Goal: Task Accomplishment & Management: Use online tool/utility

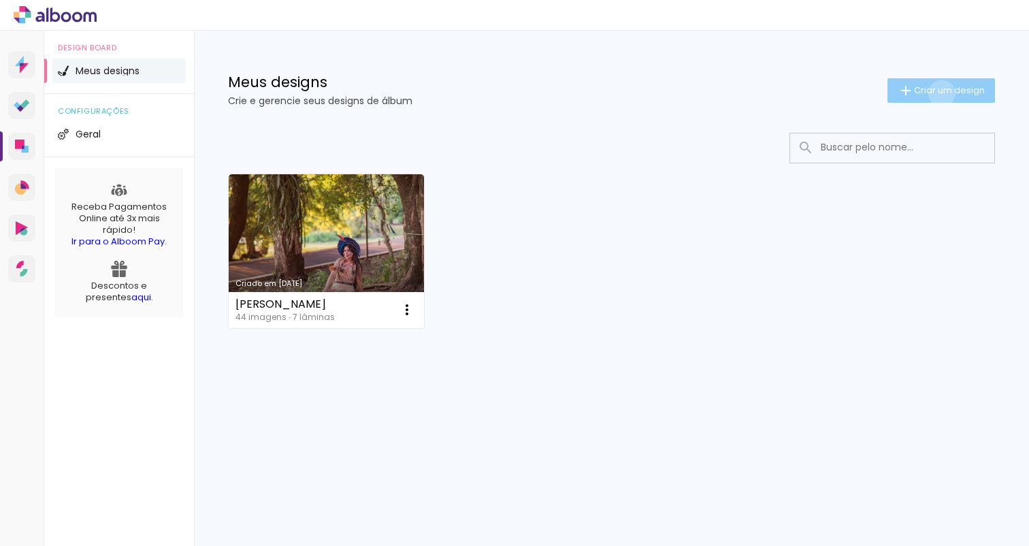
click at [939, 93] on span "Criar um design" at bounding box center [949, 90] width 71 height 9
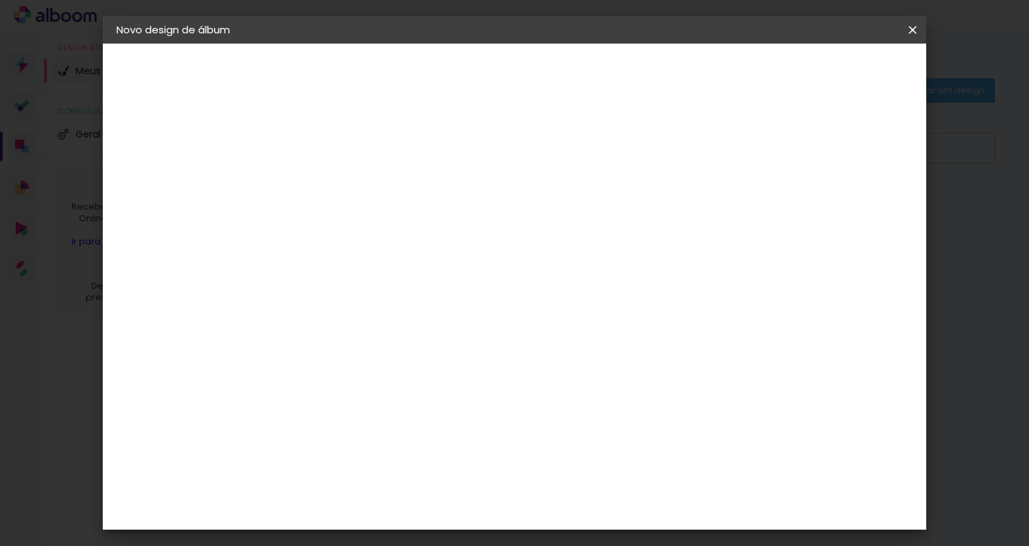
click at [339, 182] on input at bounding box center [339, 182] width 0 height 21
type input "[PERSON_NAME] e [PERSON_NAME]"
type paper-input "[PERSON_NAME] e [PERSON_NAME]"
click at [0, 0] on slot "Avançar" at bounding box center [0, 0] width 0 height 0
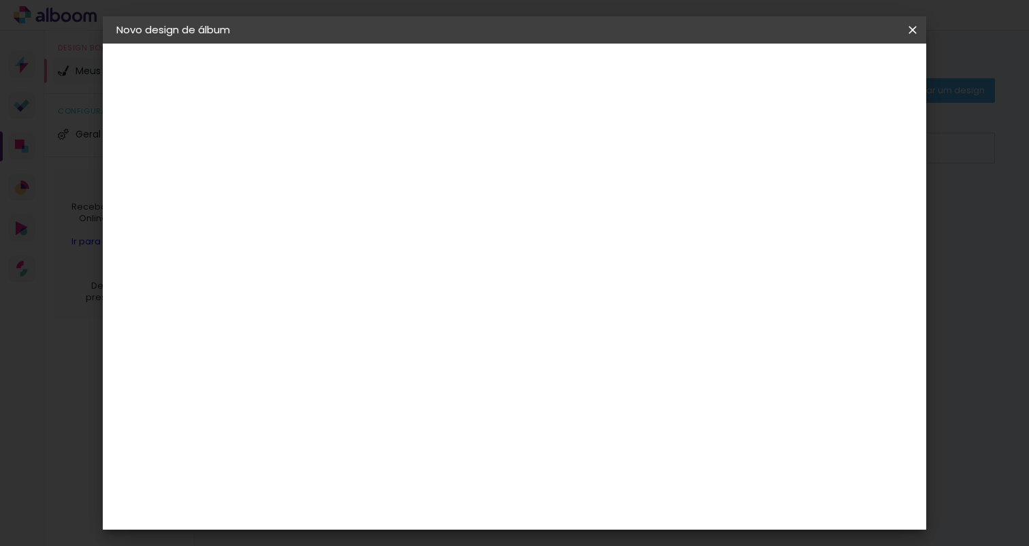
click at [366, 232] on div "C1 Albuns" at bounding box center [348, 243] width 36 height 22
click at [0, 0] on slot "Avançar" at bounding box center [0, 0] width 0 height 0
click at [392, 227] on input "text" at bounding box center [365, 237] width 53 height 21
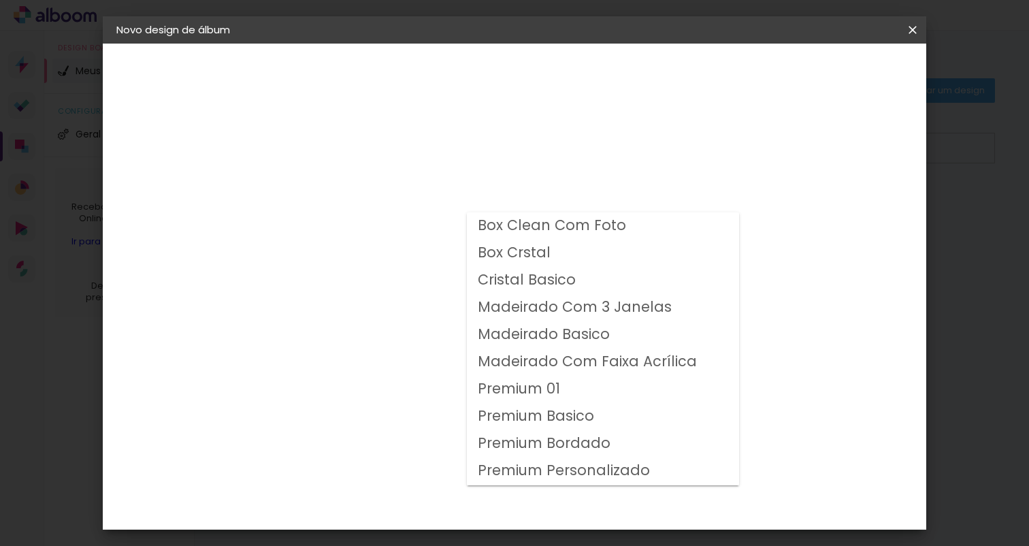
click at [0, 0] on slot "Premium 01" at bounding box center [0, 0] width 0 height 0
type input "Premium 01"
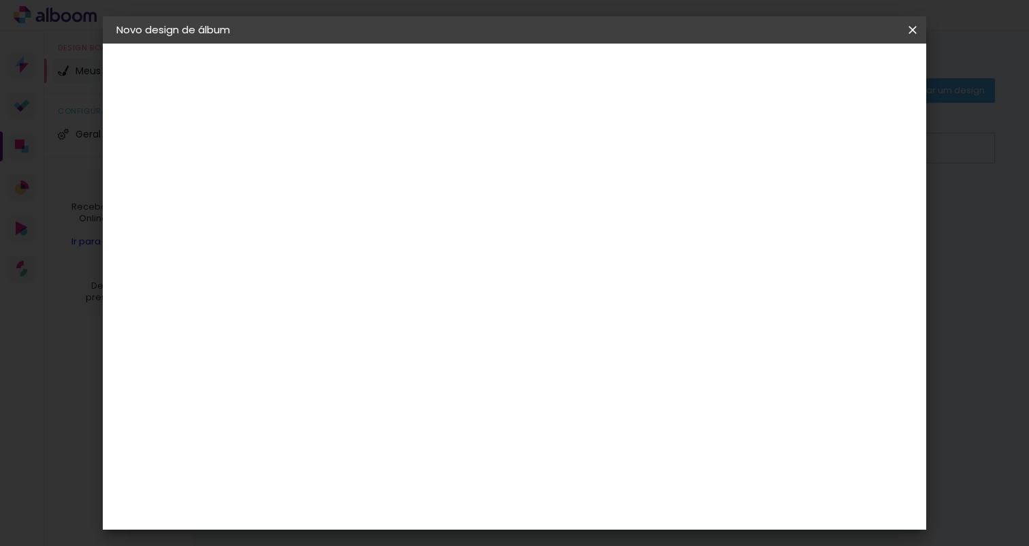
click at [431, 444] on span "30 × 30" at bounding box center [399, 458] width 63 height 28
click at [0, 0] on slot "Avançar" at bounding box center [0, 0] width 0 height 0
click at [837, 74] on span "Iniciar design" at bounding box center [806, 72] width 62 height 10
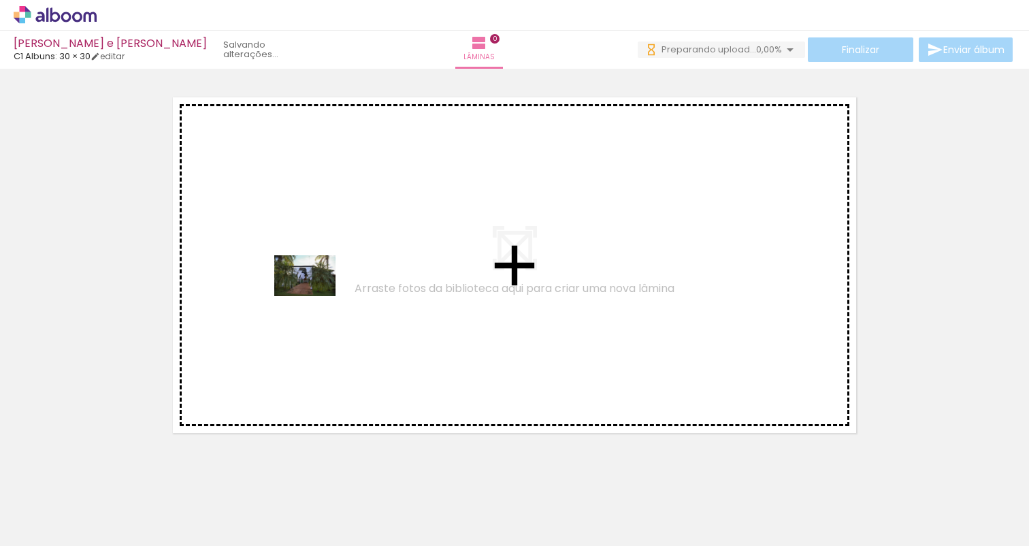
drag, startPoint x: 157, startPoint y: 490, endPoint x: 317, endPoint y: 293, distance: 254.0
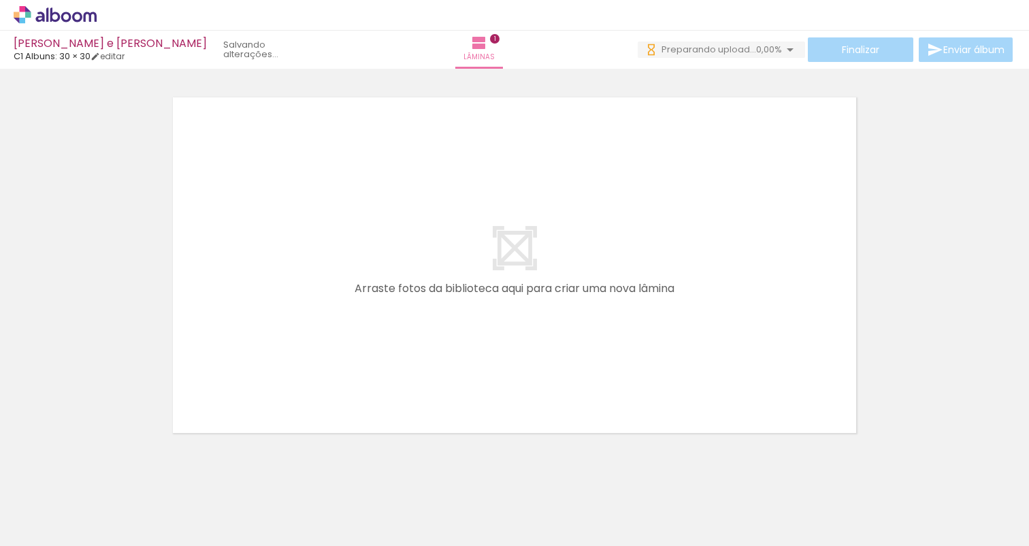
click at [317, 293] on quentale-workspace at bounding box center [514, 273] width 1029 height 546
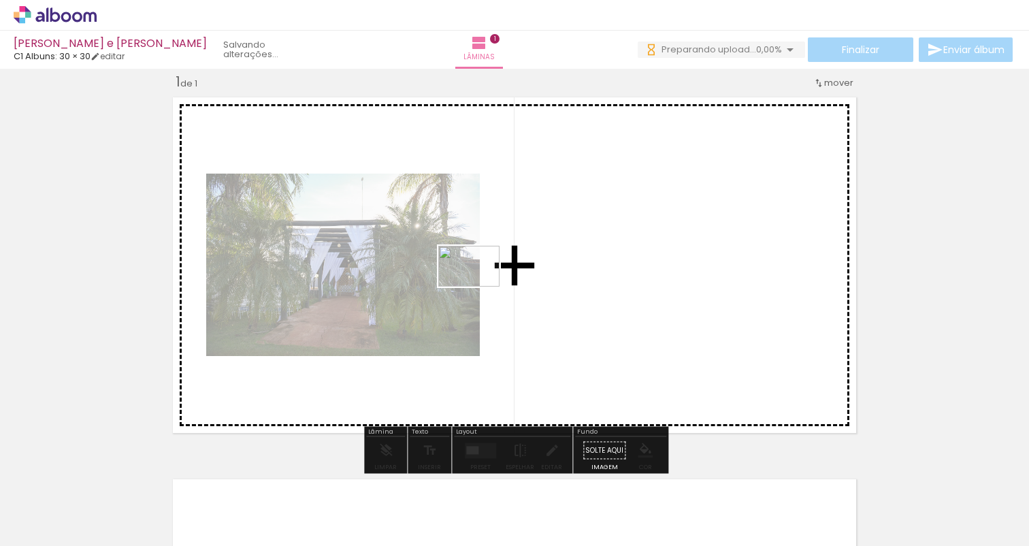
drag, startPoint x: 226, startPoint y: 508, endPoint x: 506, endPoint y: 289, distance: 355.9
click at [506, 289] on quentale-workspace at bounding box center [514, 273] width 1029 height 546
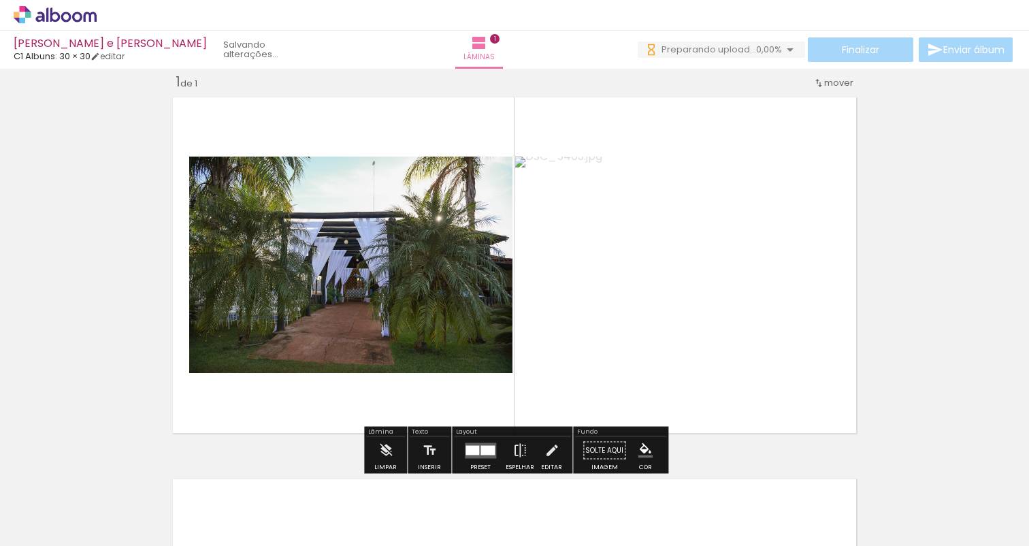
click at [224, 512] on div at bounding box center [212, 500] width 67 height 45
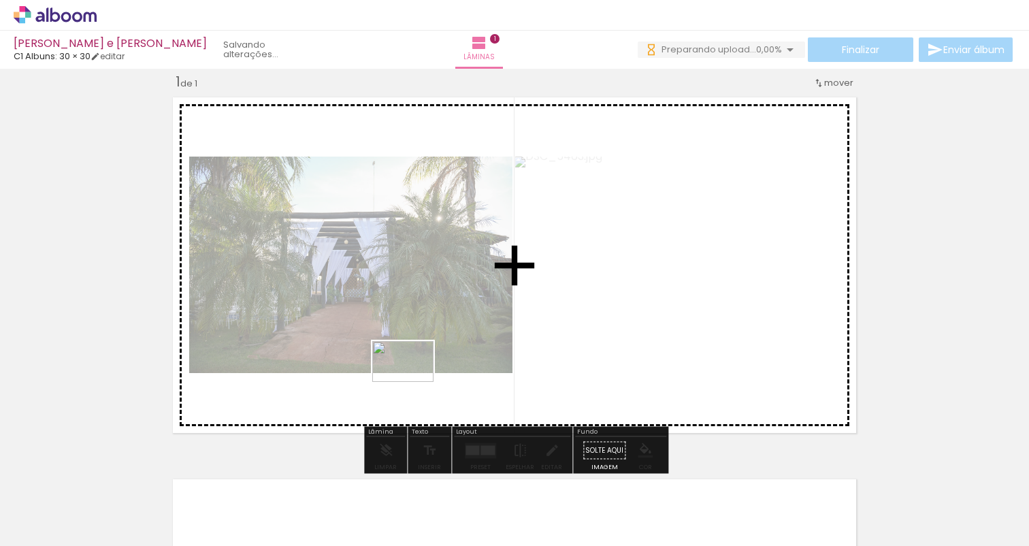
drag, startPoint x: 275, startPoint y: 509, endPoint x: 413, endPoint y: 381, distance: 188.3
click at [413, 381] on quentale-workspace at bounding box center [514, 273] width 1029 height 546
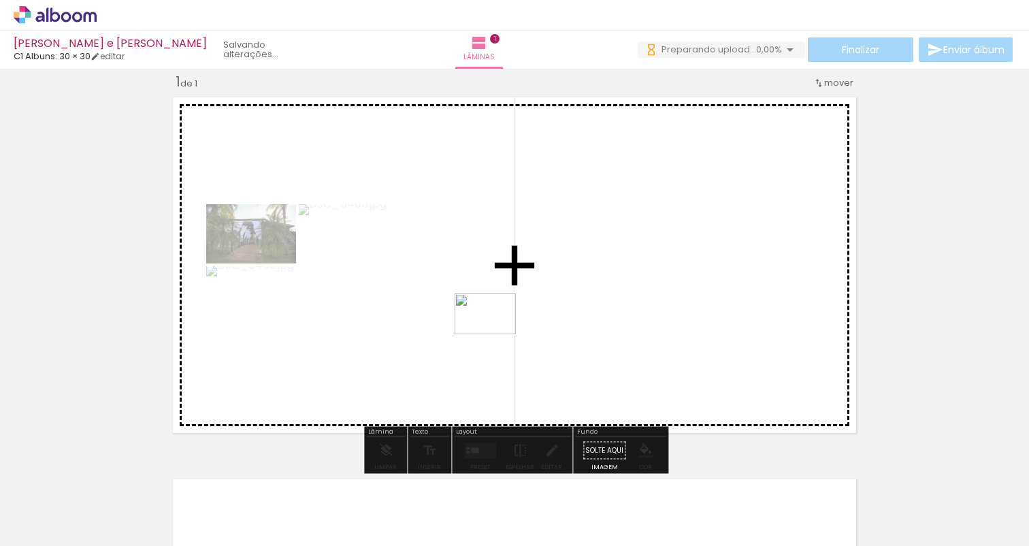
drag, startPoint x: 380, startPoint y: 506, endPoint x: 495, endPoint y: 334, distance: 206.9
click at [495, 334] on quentale-workspace at bounding box center [514, 273] width 1029 height 546
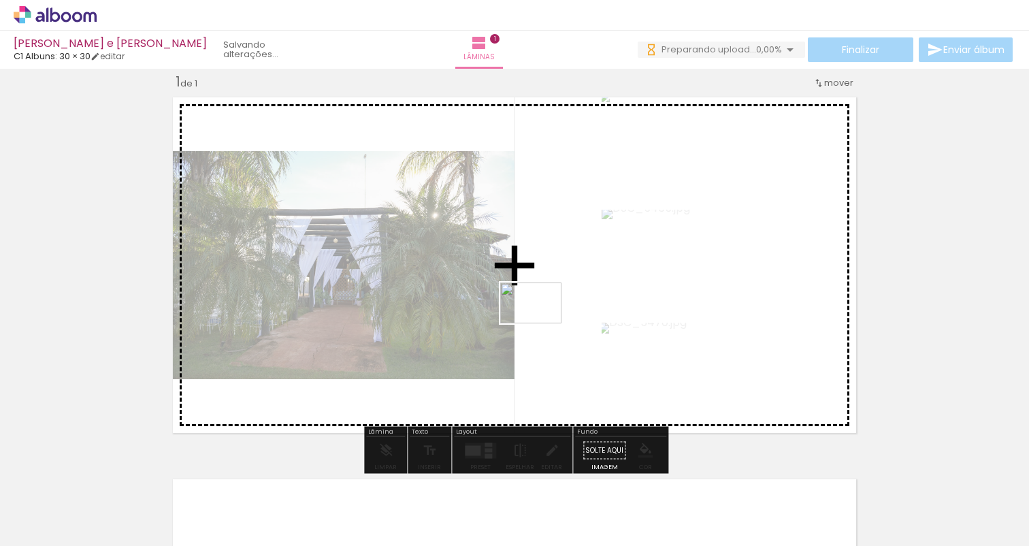
drag, startPoint x: 449, startPoint y: 510, endPoint x: 541, endPoint y: 323, distance: 208.8
click at [541, 323] on quentale-workspace at bounding box center [514, 273] width 1029 height 546
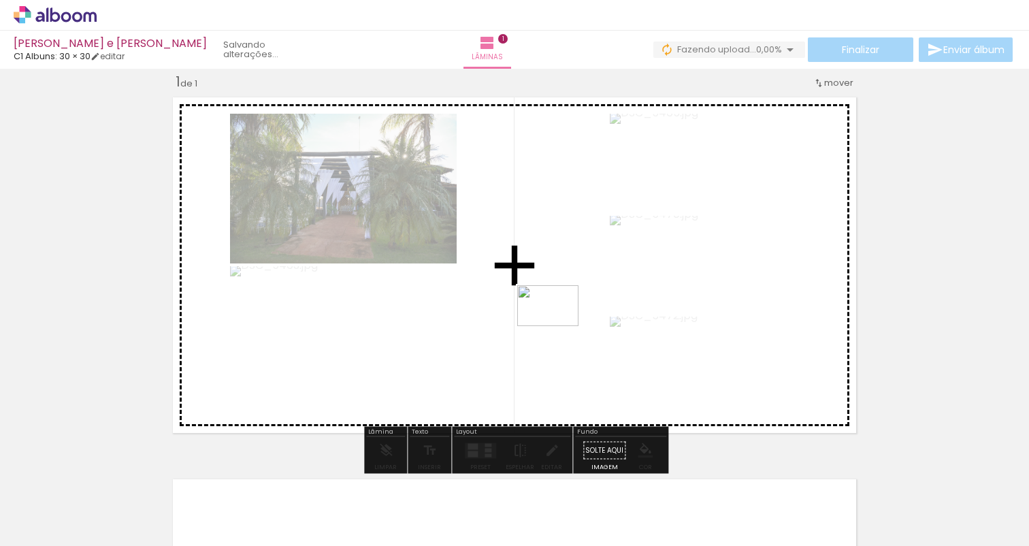
click at [557, 325] on quentale-workspace at bounding box center [514, 273] width 1029 height 546
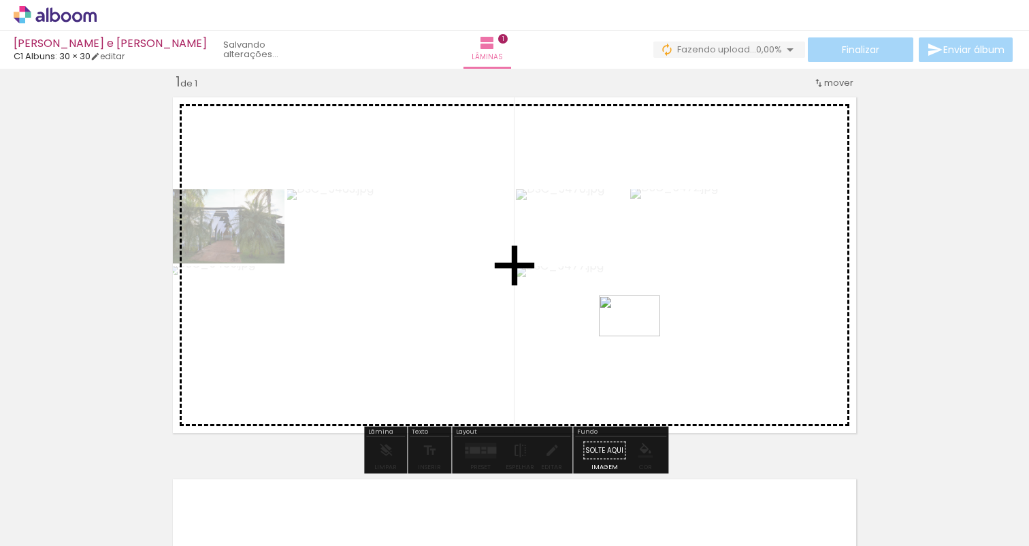
click at [640, 334] on quentale-workspace at bounding box center [514, 273] width 1029 height 546
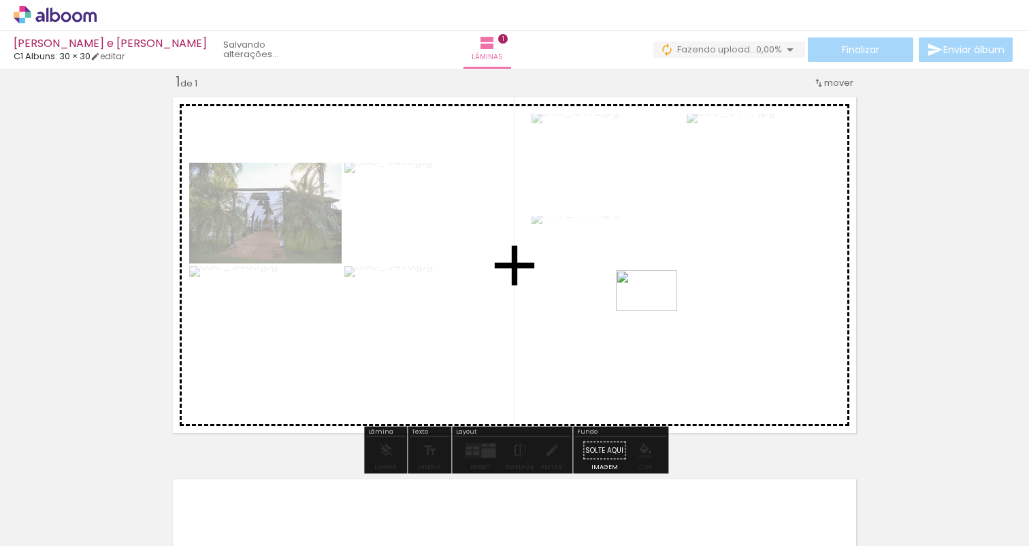
drag, startPoint x: 691, startPoint y: 519, endPoint x: 656, endPoint y: 310, distance: 211.8
click at [656, 310] on quentale-workspace at bounding box center [514, 273] width 1029 height 546
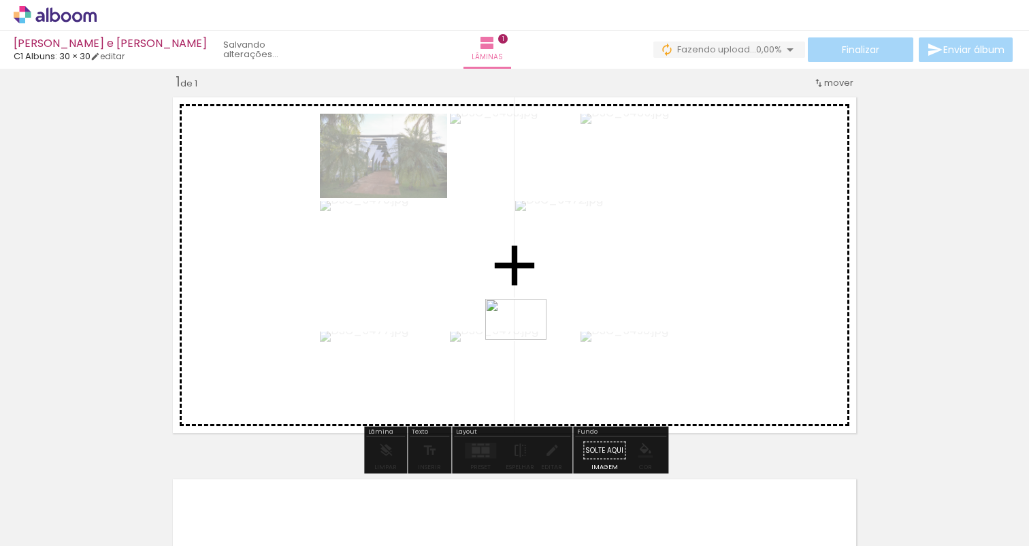
drag, startPoint x: 737, startPoint y: 504, endPoint x: 527, endPoint y: 340, distance: 266.7
click at [527, 340] on quentale-workspace at bounding box center [514, 273] width 1029 height 546
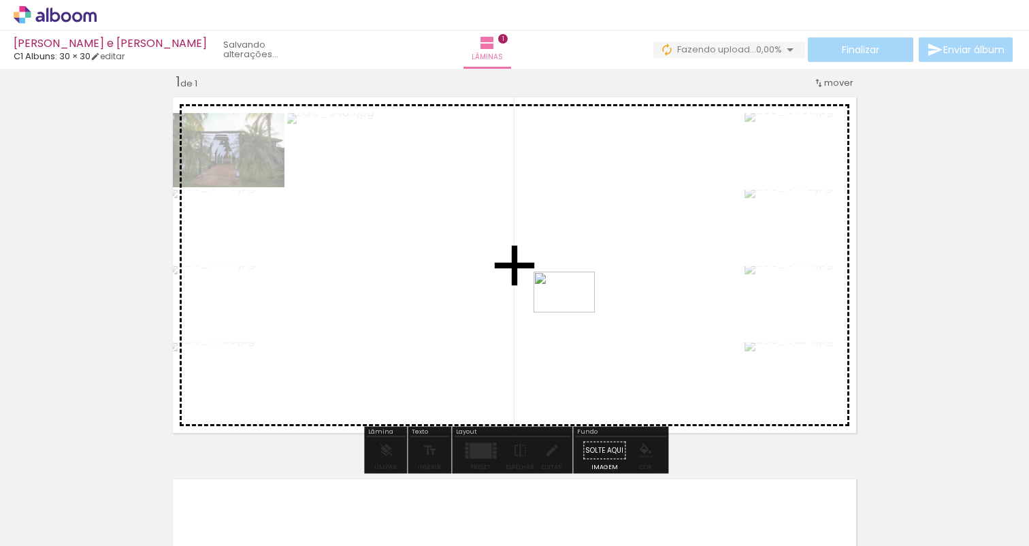
drag, startPoint x: 841, startPoint y: 505, endPoint x: 574, endPoint y: 312, distance: 330.0
click at [574, 312] on quentale-workspace at bounding box center [514, 273] width 1029 height 546
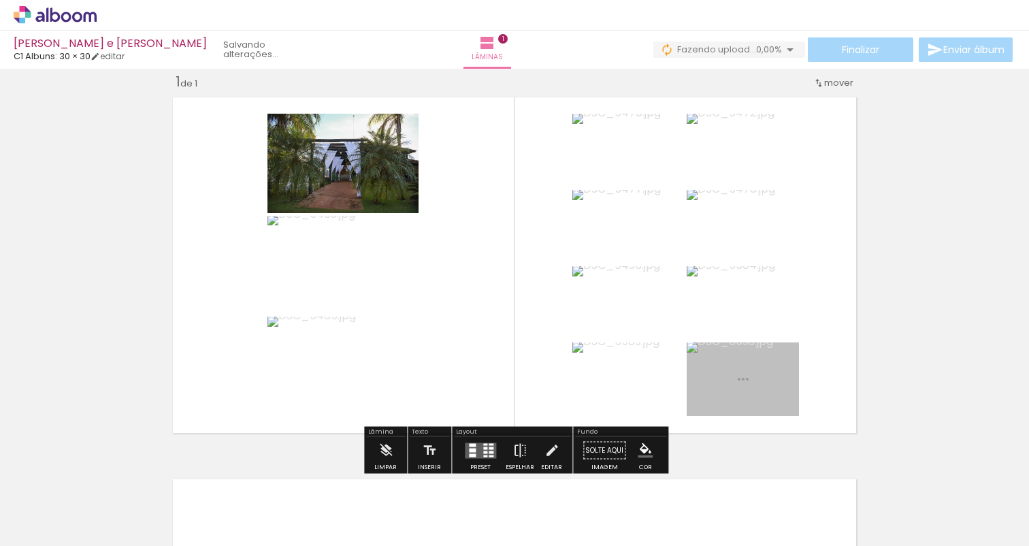
drag, startPoint x: 886, startPoint y: 505, endPoint x: 570, endPoint y: 325, distance: 363.3
click at [570, 325] on quentale-workspace at bounding box center [514, 273] width 1029 height 546
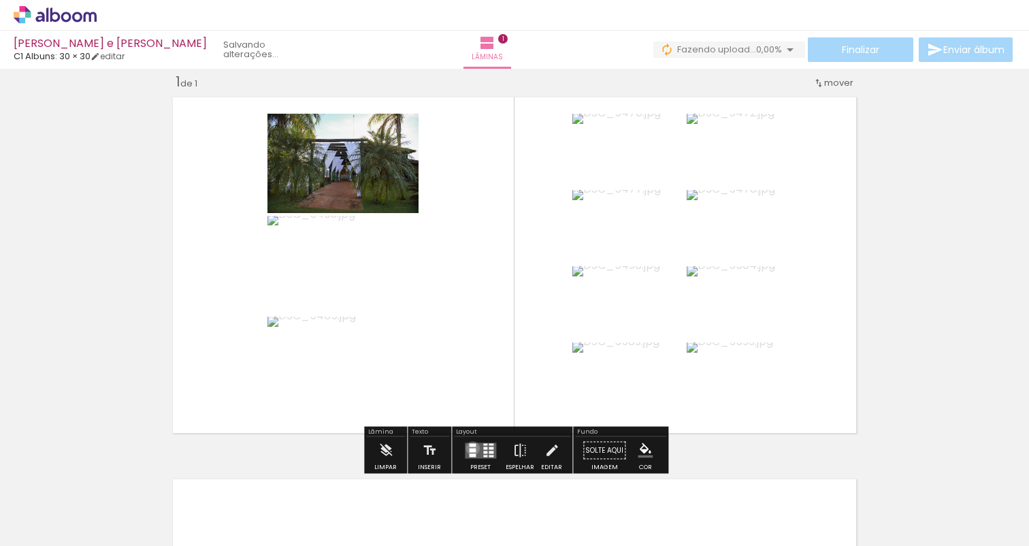
click at [469, 448] on div at bounding box center [472, 450] width 7 height 4
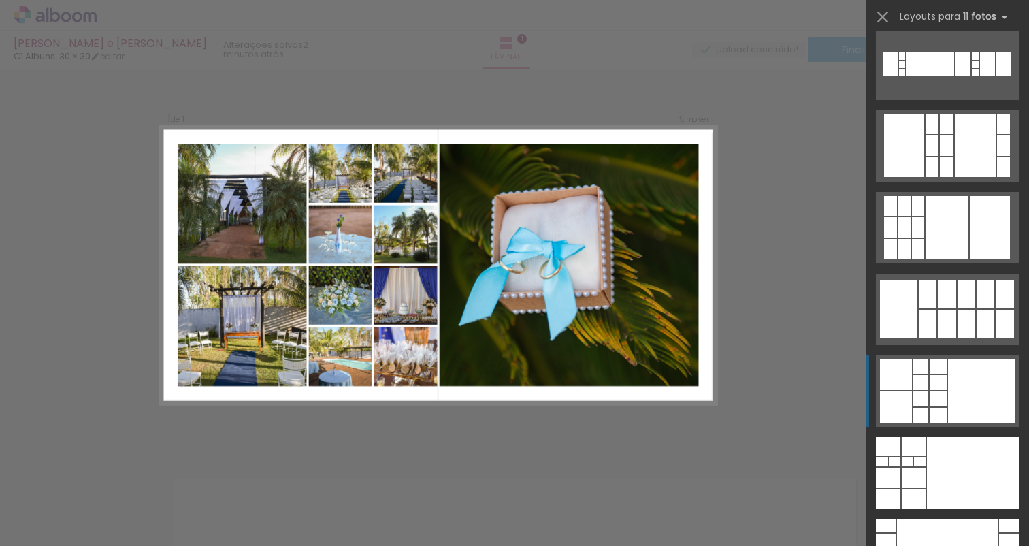
scroll to position [2947, 0]
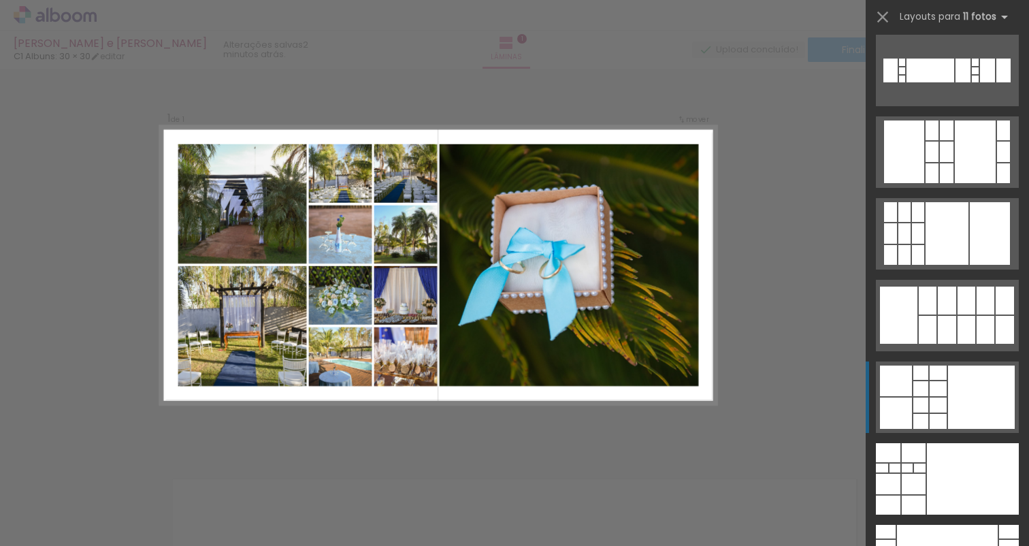
click at [965, 407] on div at bounding box center [981, 396] width 67 height 63
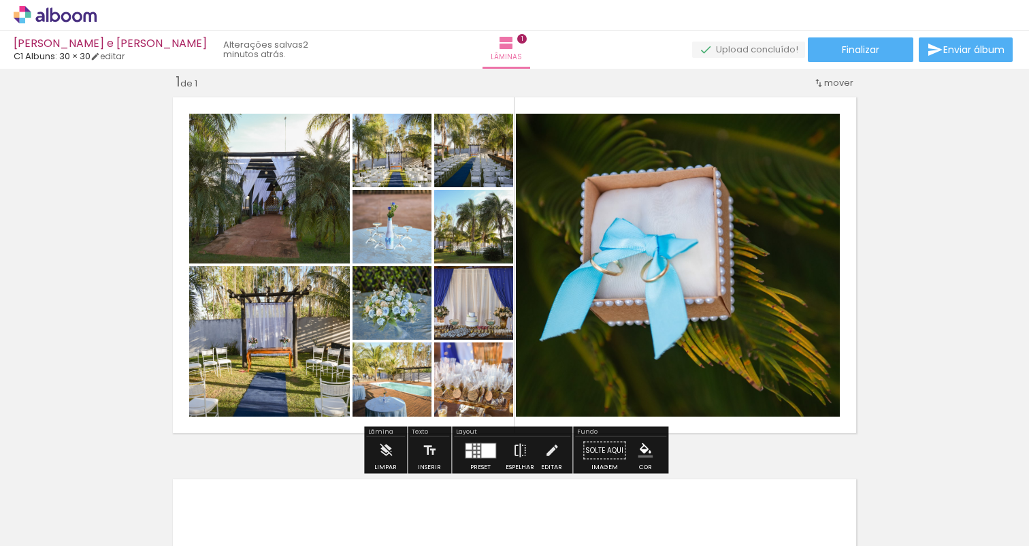
click at [655, 241] on quentale-photo at bounding box center [678, 265] width 324 height 303
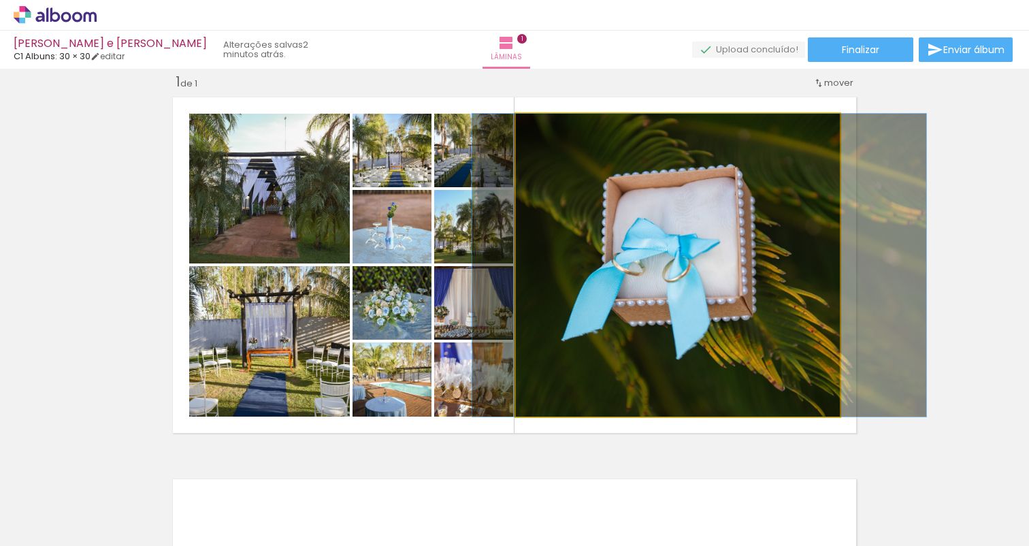
drag, startPoint x: 655, startPoint y: 241, endPoint x: 677, endPoint y: 239, distance: 21.9
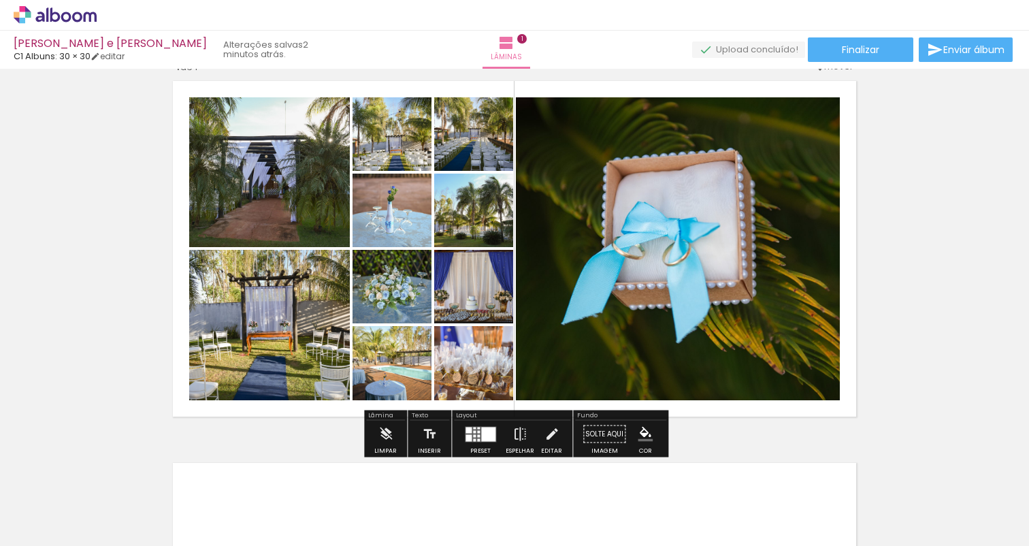
scroll to position [39, 0]
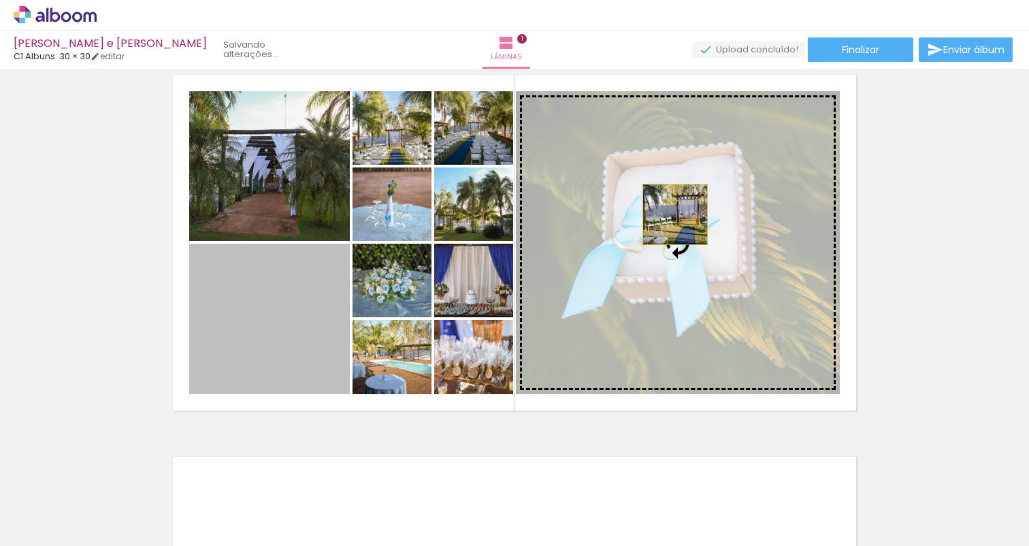
drag, startPoint x: 289, startPoint y: 331, endPoint x: 675, endPoint y: 214, distance: 403.3
click at [0, 0] on slot at bounding box center [0, 0] width 0 height 0
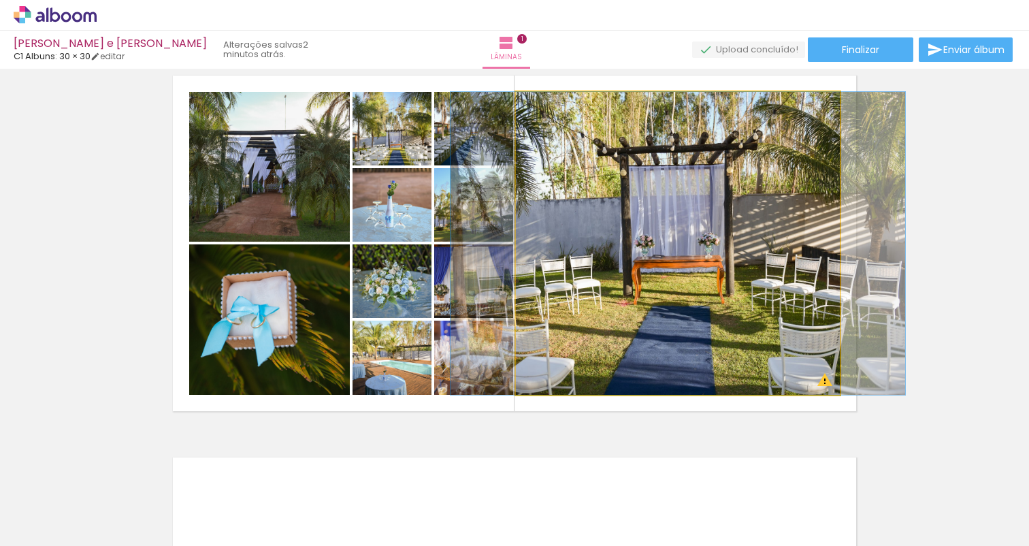
click at [768, 346] on quentale-photo at bounding box center [678, 243] width 324 height 303
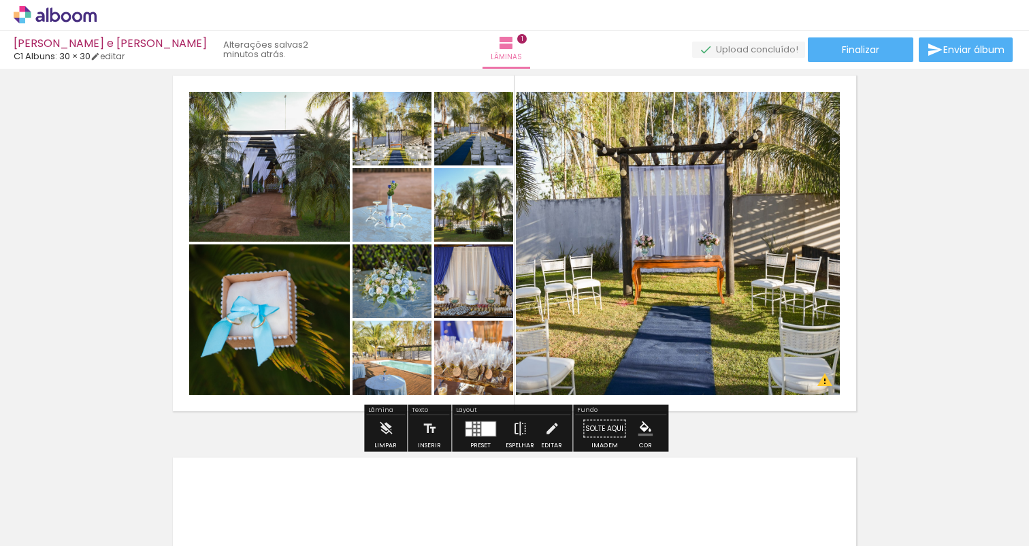
click at [768, 346] on quentale-photo at bounding box center [678, 243] width 324 height 303
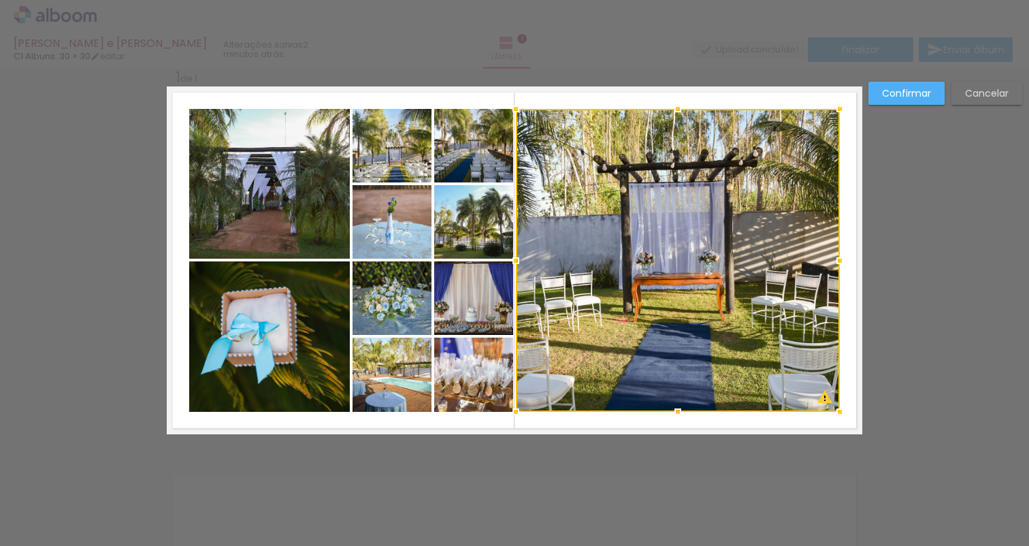
scroll to position [17, 0]
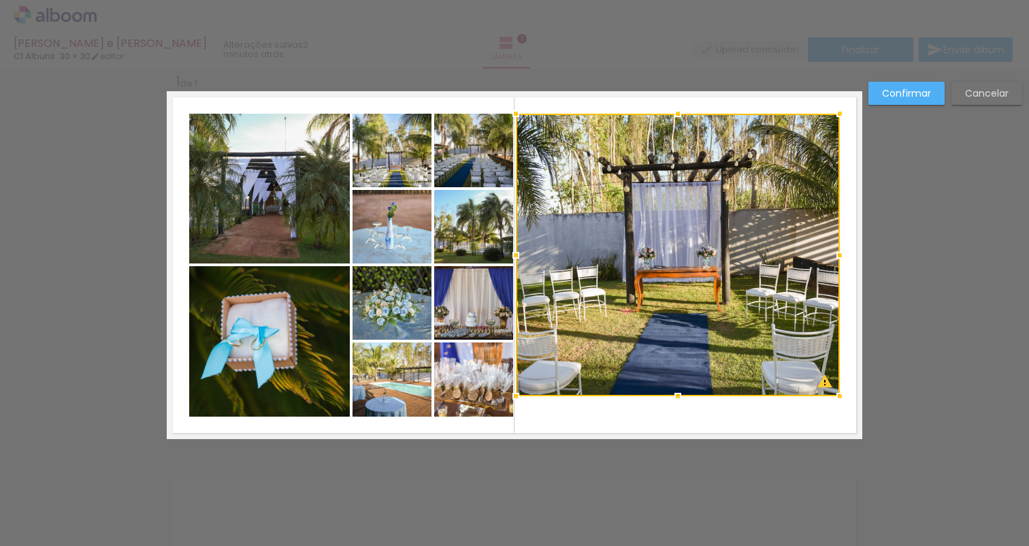
drag, startPoint x: 674, startPoint y: 416, endPoint x: 675, endPoint y: 395, distance: 20.5
click at [674, 395] on div at bounding box center [677, 395] width 27 height 27
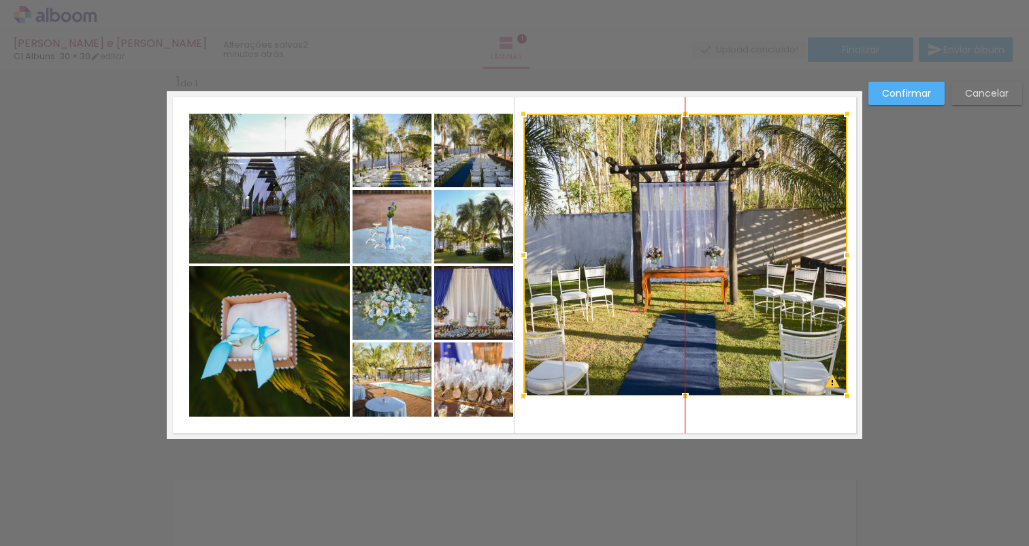
click at [607, 207] on div at bounding box center [685, 255] width 324 height 282
click at [227, 216] on quentale-photo at bounding box center [269, 189] width 161 height 150
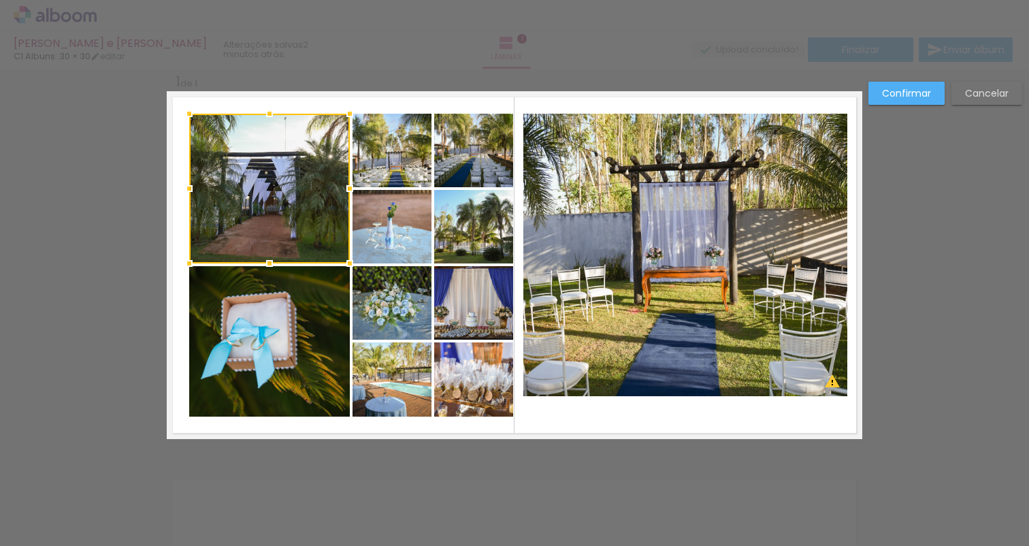
click at [490, 482] on div "Confirmar Cancelar" at bounding box center [514, 450] width 1029 height 796
click at [0, 0] on slot "Confirmar" at bounding box center [0, 0] width 0 height 0
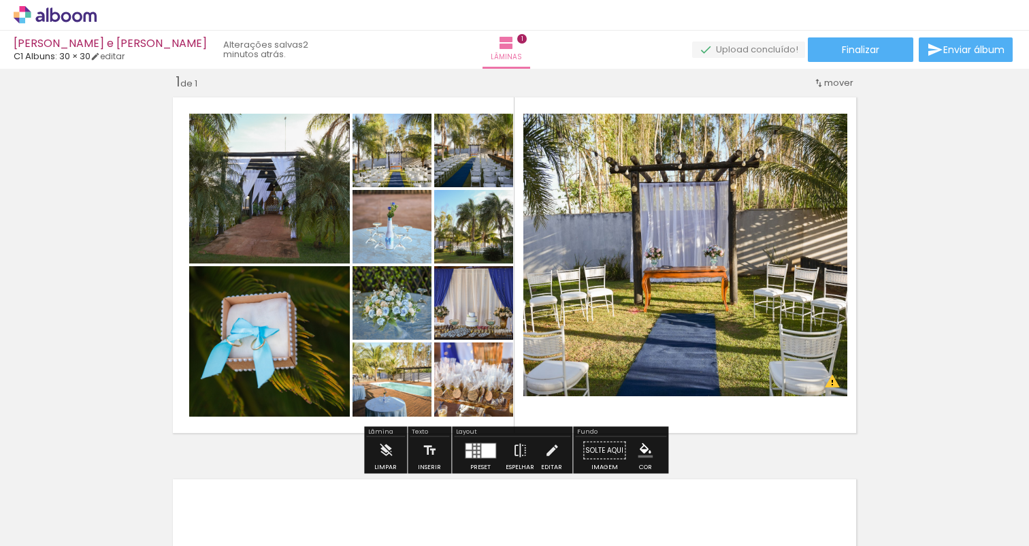
click at [905, 266] on div "Inserir lâmina 1 de 1 O Designbox precisará aumentar a sua imagem em 163% para …" at bounding box center [514, 438] width 1029 height 764
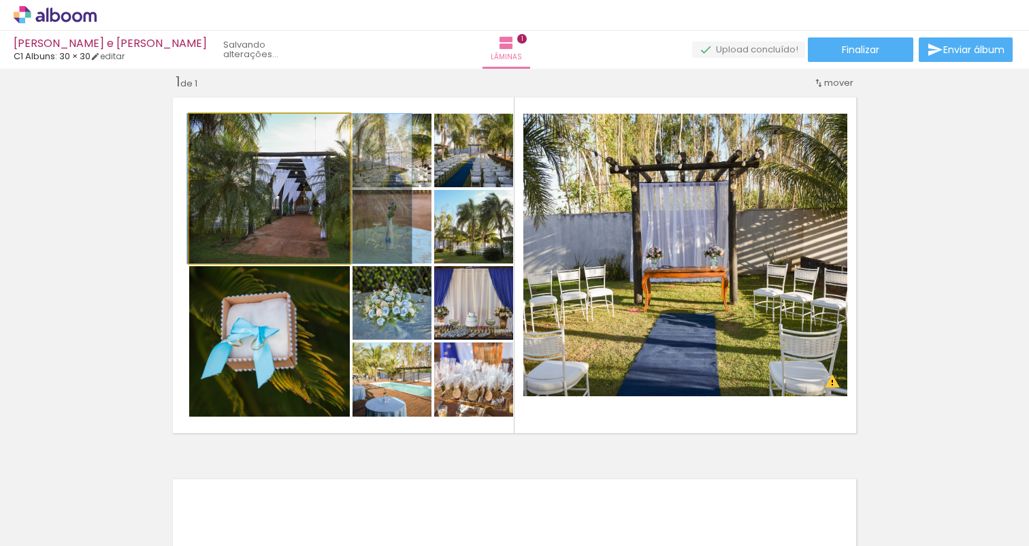
drag, startPoint x: 196, startPoint y: 130, endPoint x: 226, endPoint y: 146, distance: 33.8
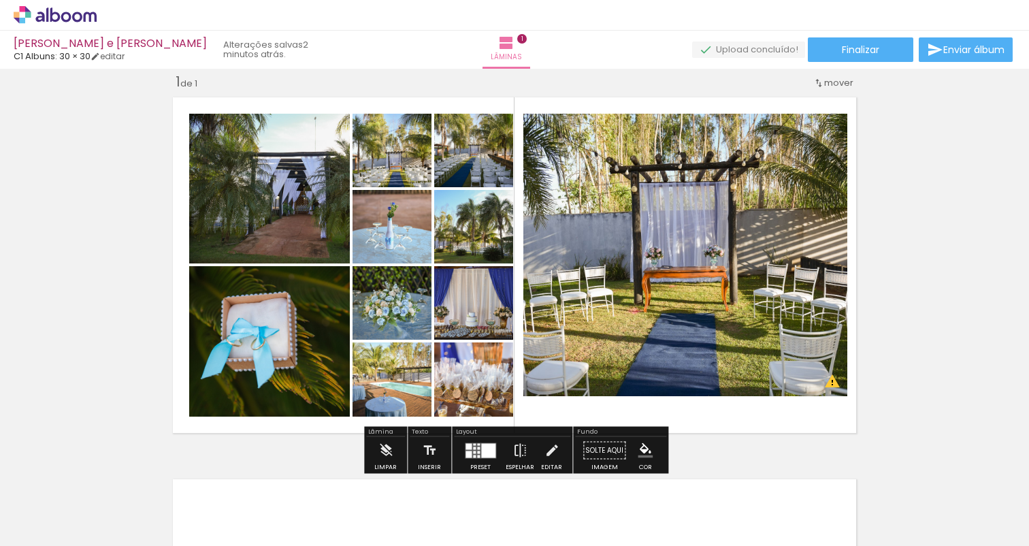
click at [945, 284] on div "Inserir lâmina 1 de 1 O Designbox precisará aumentar a sua imagem em 163% para …" at bounding box center [514, 438] width 1029 height 764
click at [477, 449] on div at bounding box center [478, 447] width 3 height 3
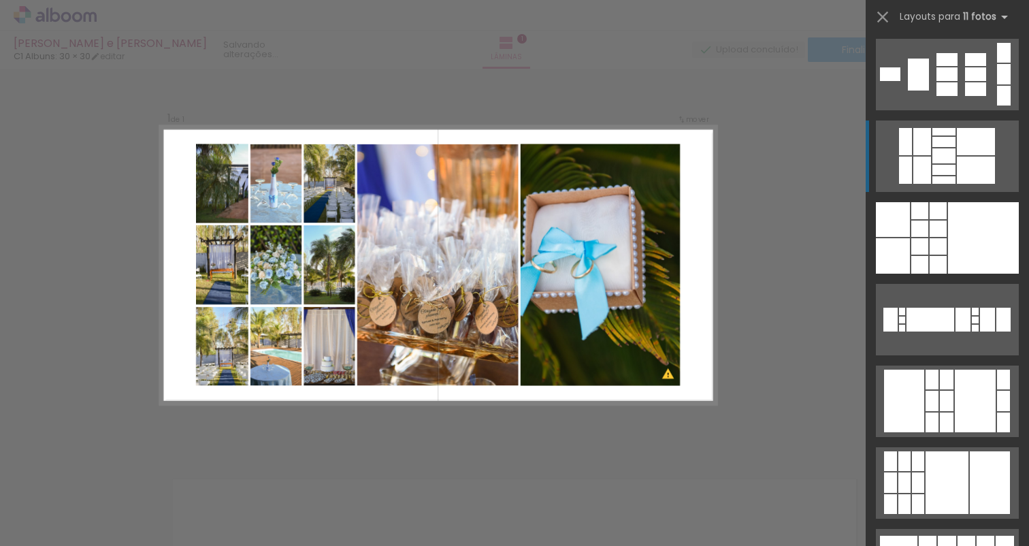
scroll to position [2701, 0]
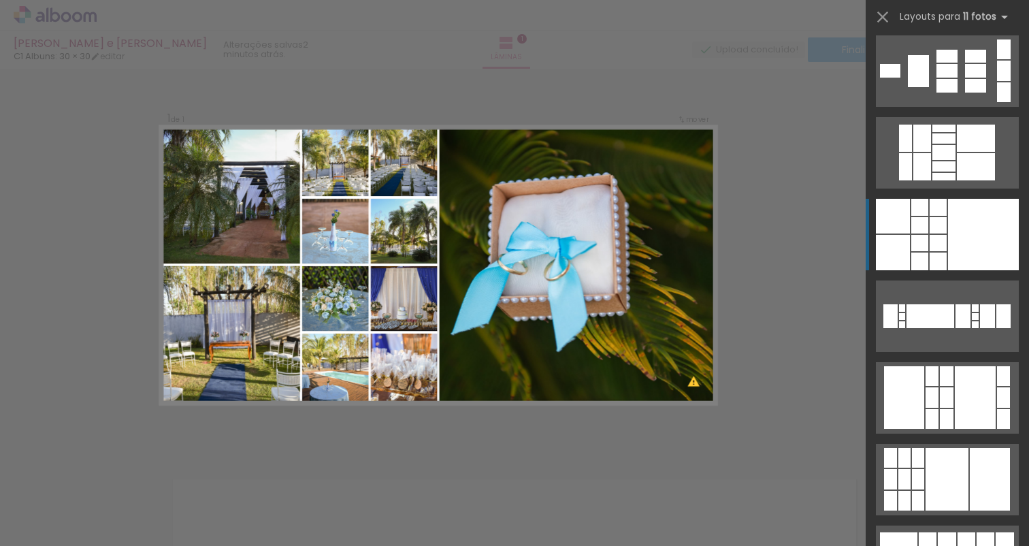
click at [936, 235] on div at bounding box center [938, 243] width 17 height 16
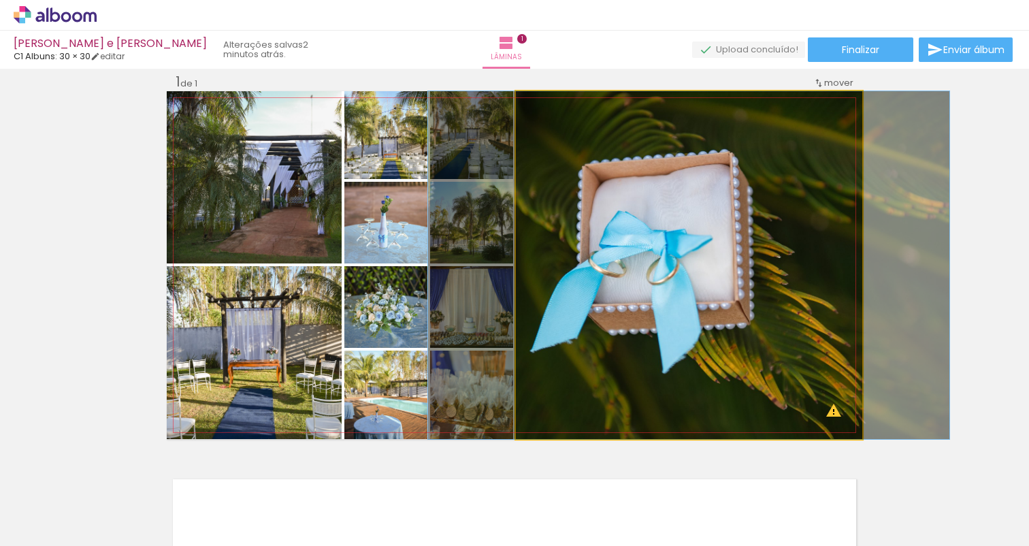
click at [781, 239] on quentale-photo at bounding box center [689, 265] width 346 height 348
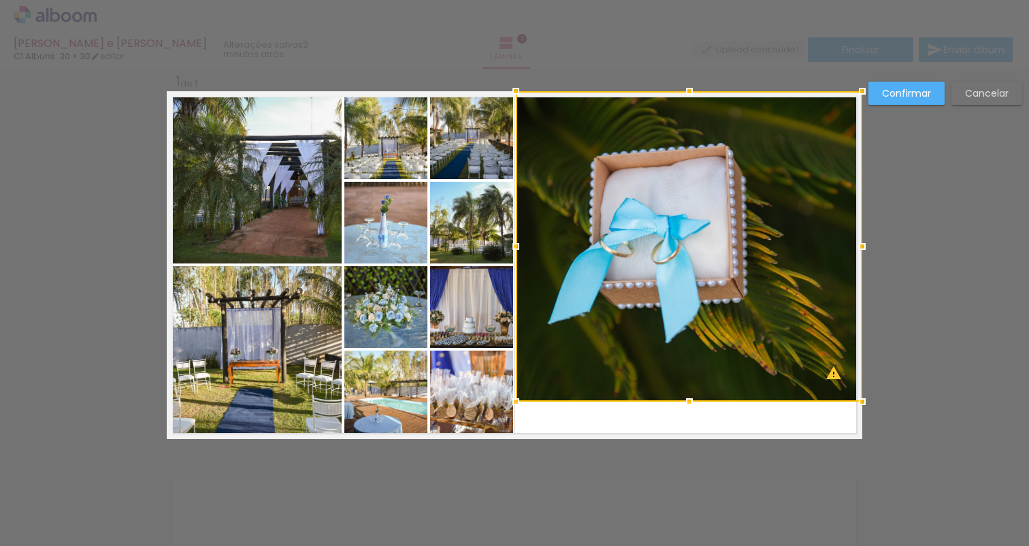
drag, startPoint x: 688, startPoint y: 437, endPoint x: 689, endPoint y: 400, distance: 36.8
click at [689, 400] on div at bounding box center [689, 401] width 27 height 27
click at [0, 0] on slot "Confirmar" at bounding box center [0, 0] width 0 height 0
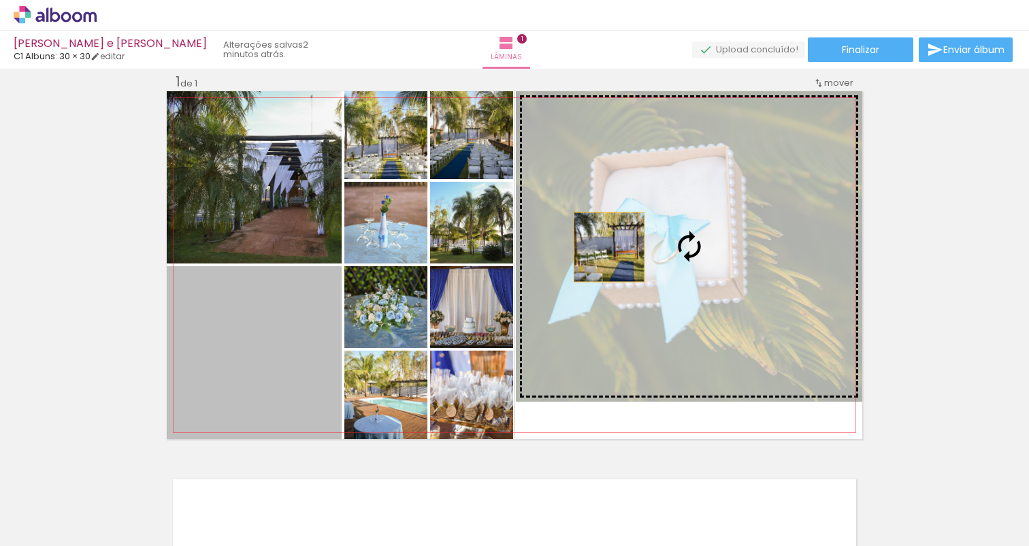
drag, startPoint x: 288, startPoint y: 336, endPoint x: 613, endPoint y: 246, distance: 337.0
click at [0, 0] on slot at bounding box center [0, 0] width 0 height 0
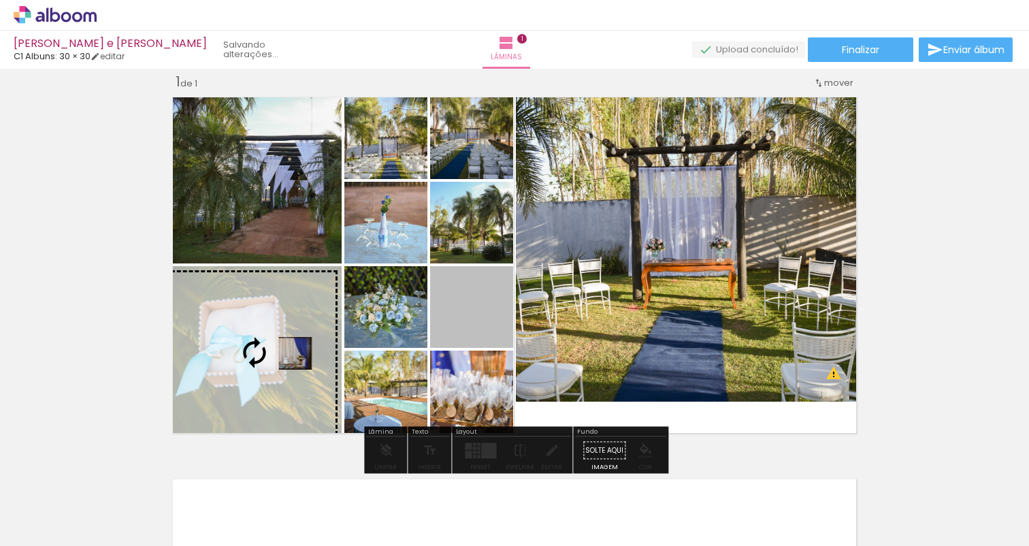
drag, startPoint x: 460, startPoint y: 311, endPoint x: 294, endPoint y: 353, distance: 171.3
click at [0, 0] on slot at bounding box center [0, 0] width 0 height 0
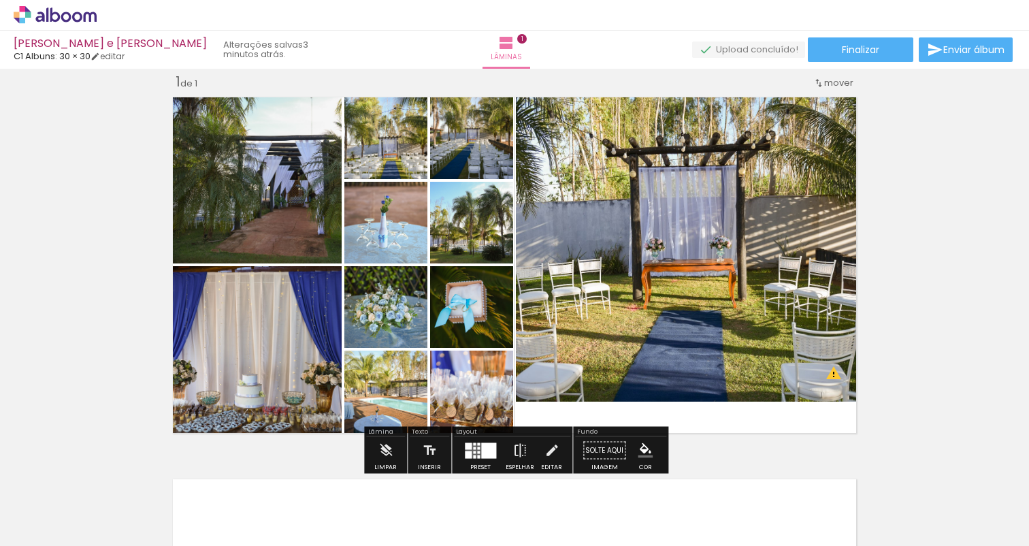
click at [899, 307] on div "Inserir lâmina 1 de 1 O Designbox precisará aumentar a sua imagem em 179% para …" at bounding box center [514, 438] width 1029 height 764
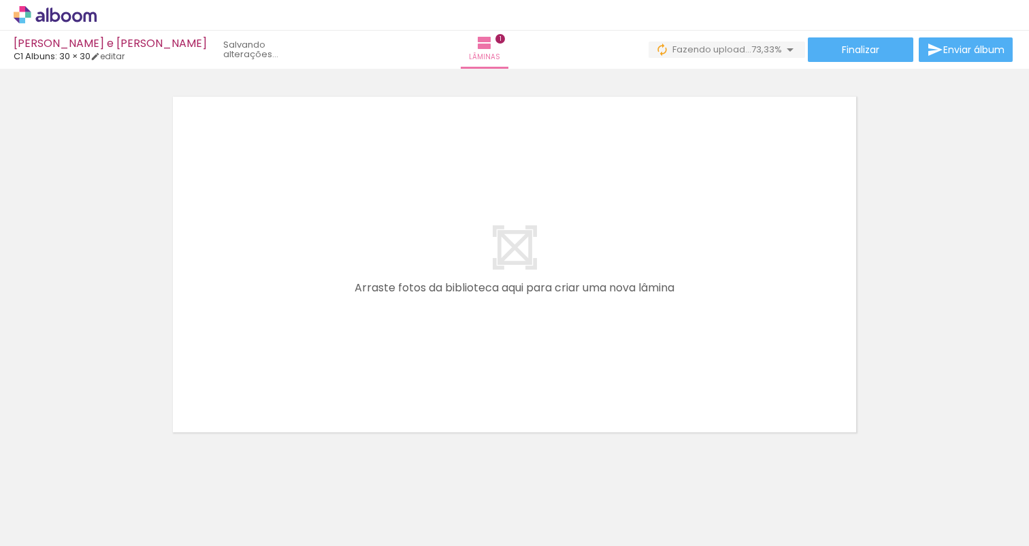
scroll to position [0, 0]
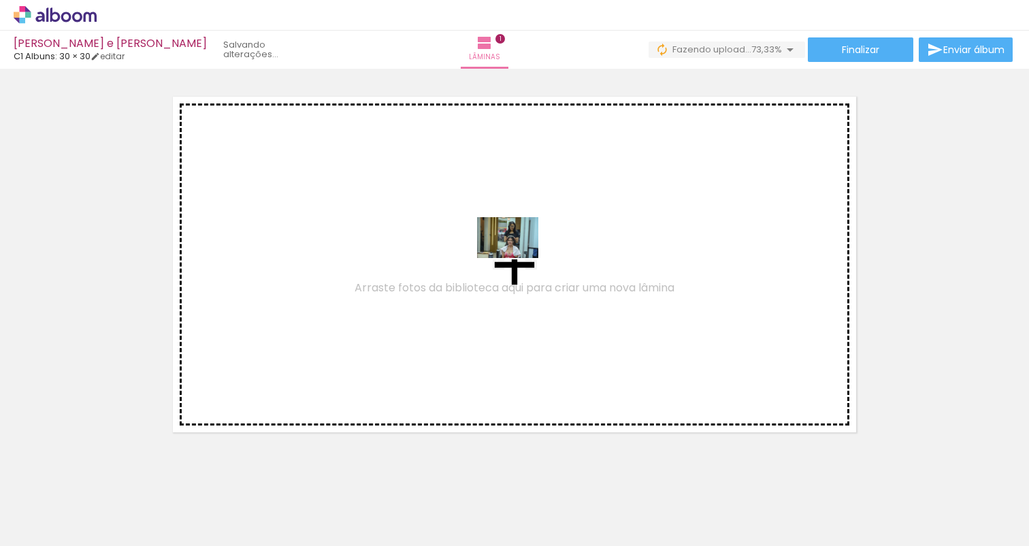
drag, startPoint x: 762, startPoint y: 503, endPoint x: 517, endPoint y: 258, distance: 346.5
click at [517, 258] on quentale-workspace at bounding box center [514, 273] width 1029 height 546
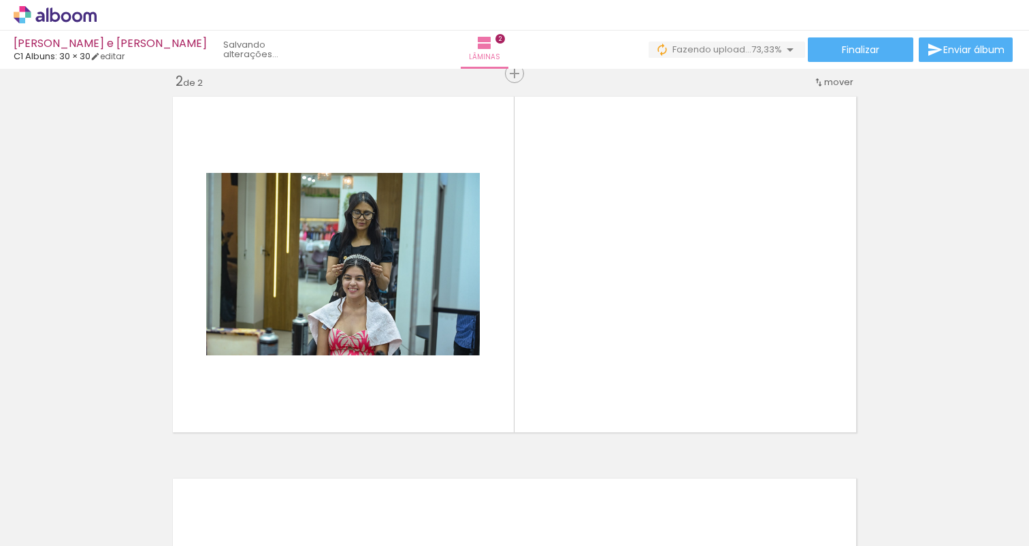
scroll to position [399, 0]
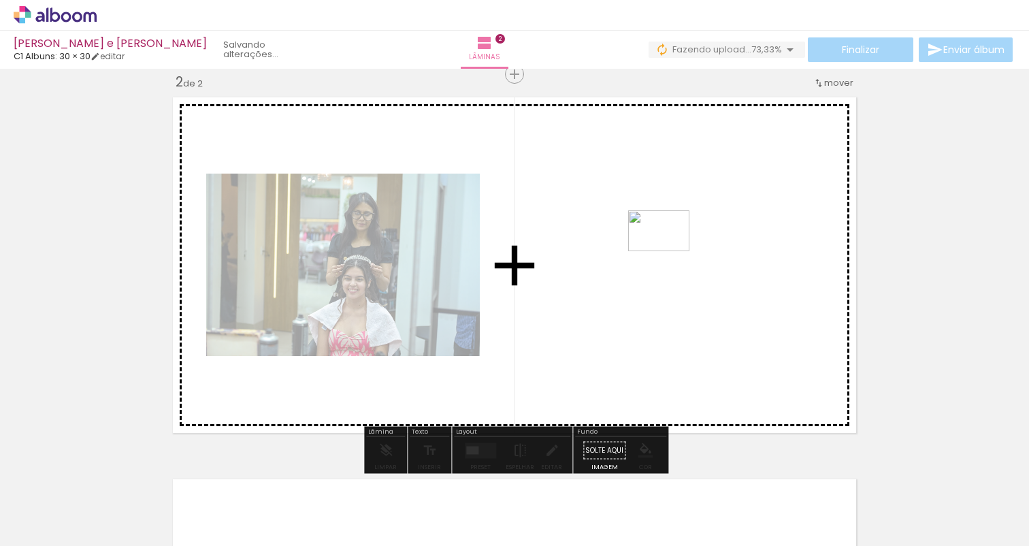
click at [668, 250] on quentale-workspace at bounding box center [514, 273] width 1029 height 546
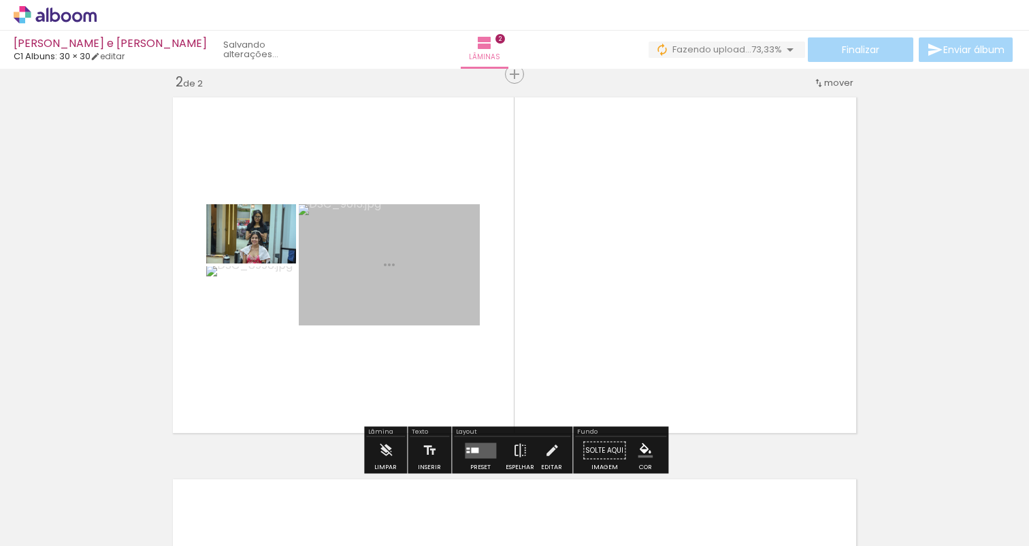
drag, startPoint x: 917, startPoint y: 506, endPoint x: 552, endPoint y: 297, distance: 420.6
click at [552, 297] on quentale-workspace at bounding box center [514, 273] width 1029 height 546
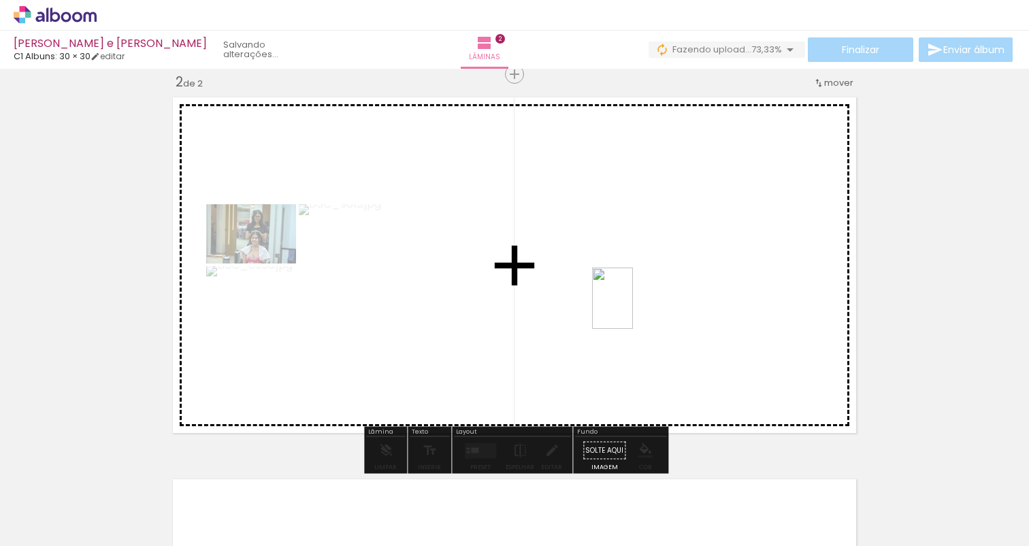
click at [633, 308] on quentale-workspace at bounding box center [514, 273] width 1029 height 546
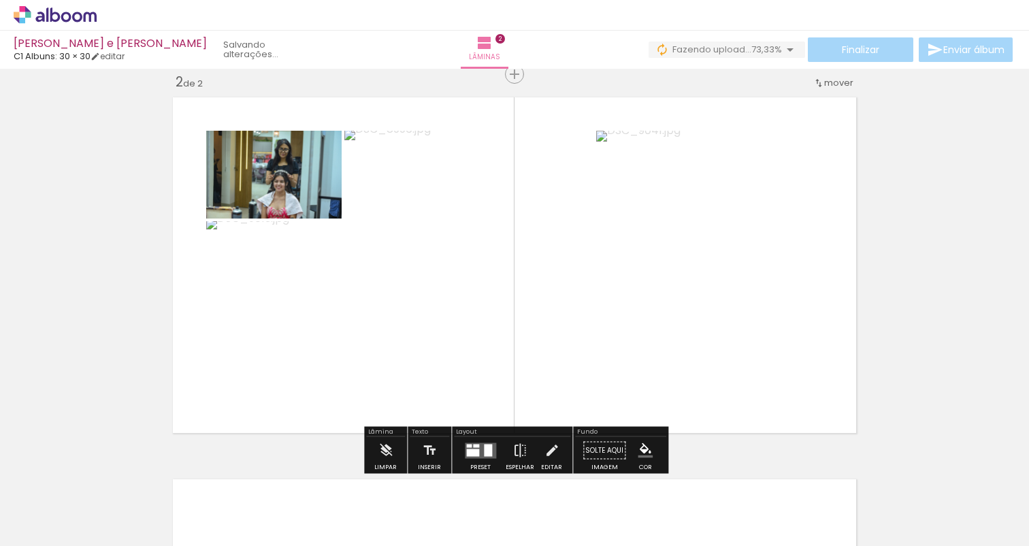
click at [468, 445] on div at bounding box center [468, 445] width 5 height 3
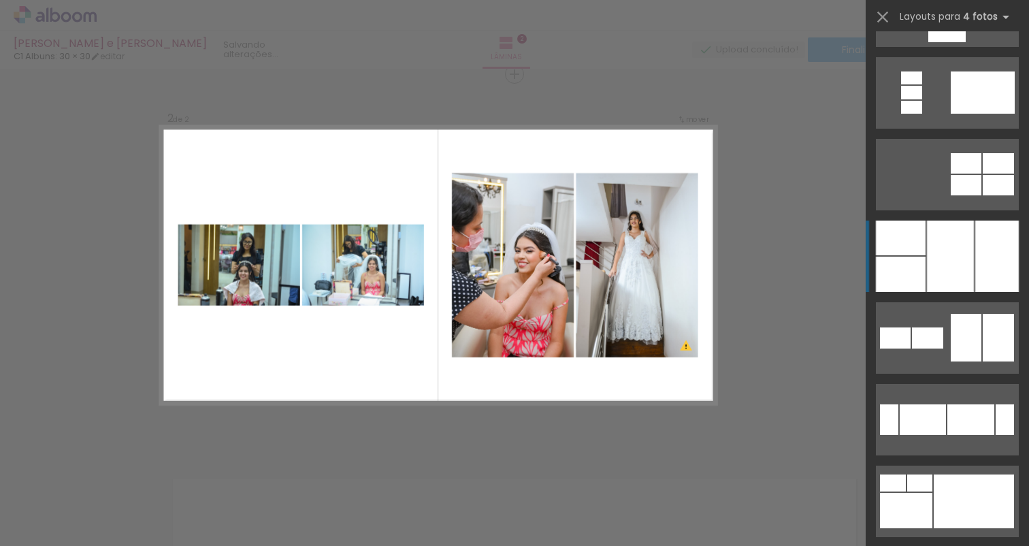
scroll to position [5132, 0]
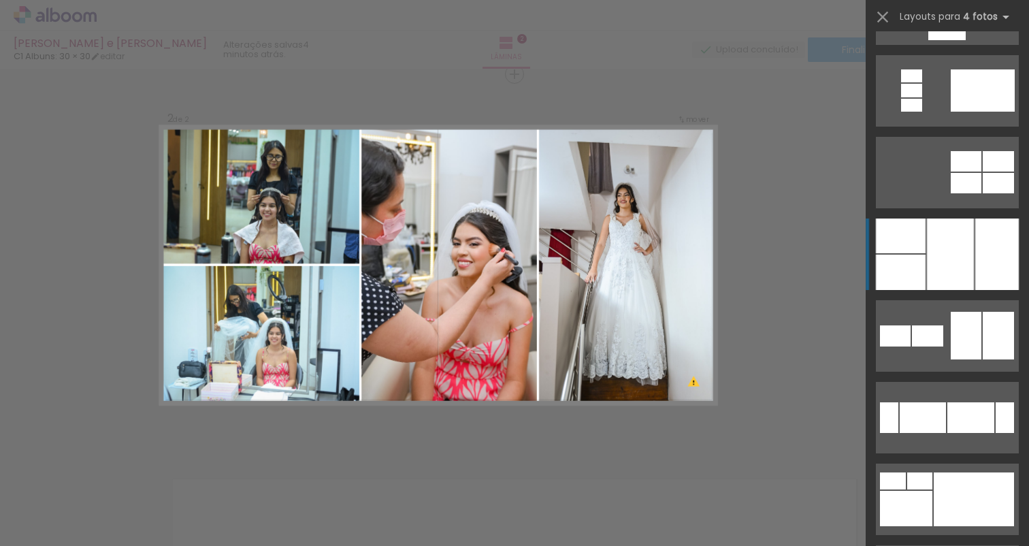
click at [951, 239] on div at bounding box center [950, 253] width 47 height 71
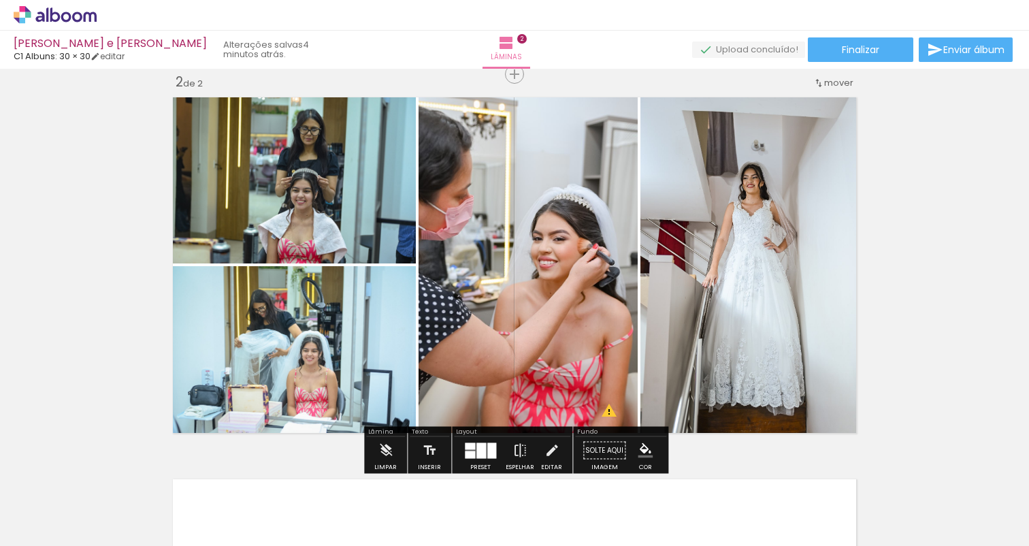
drag, startPoint x: 754, startPoint y: 261, endPoint x: 794, endPoint y: 252, distance: 40.5
click at [794, 252] on div at bounding box center [755, 265] width 231 height 348
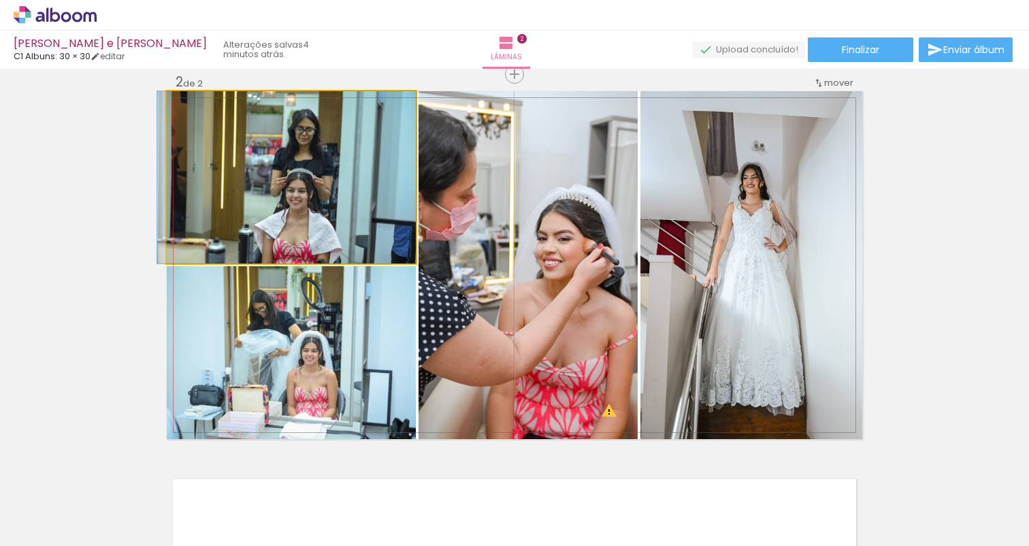
drag, startPoint x: 308, startPoint y: 196, endPoint x: 299, endPoint y: 193, distance: 8.6
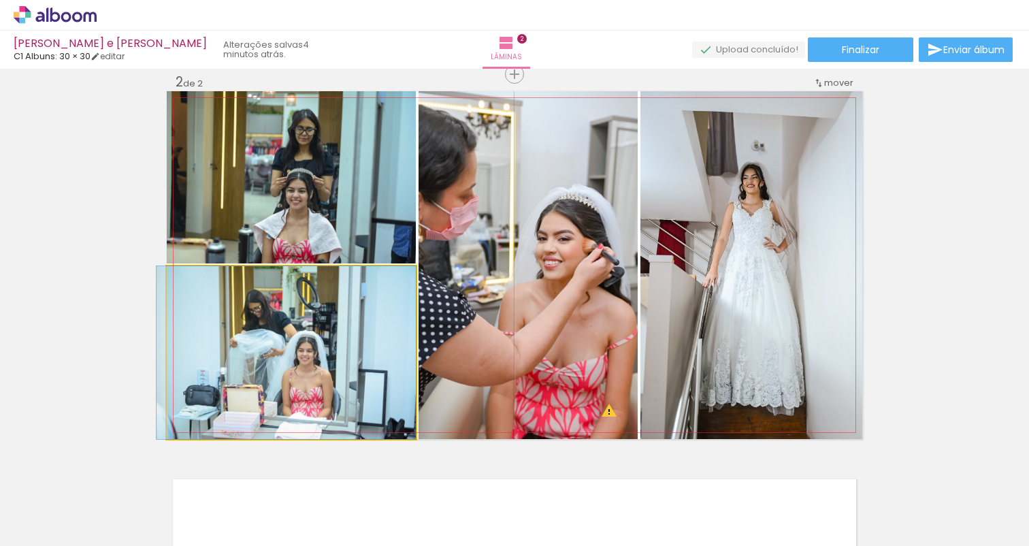
drag, startPoint x: 325, startPoint y: 370, endPoint x: 318, endPoint y: 370, distance: 6.8
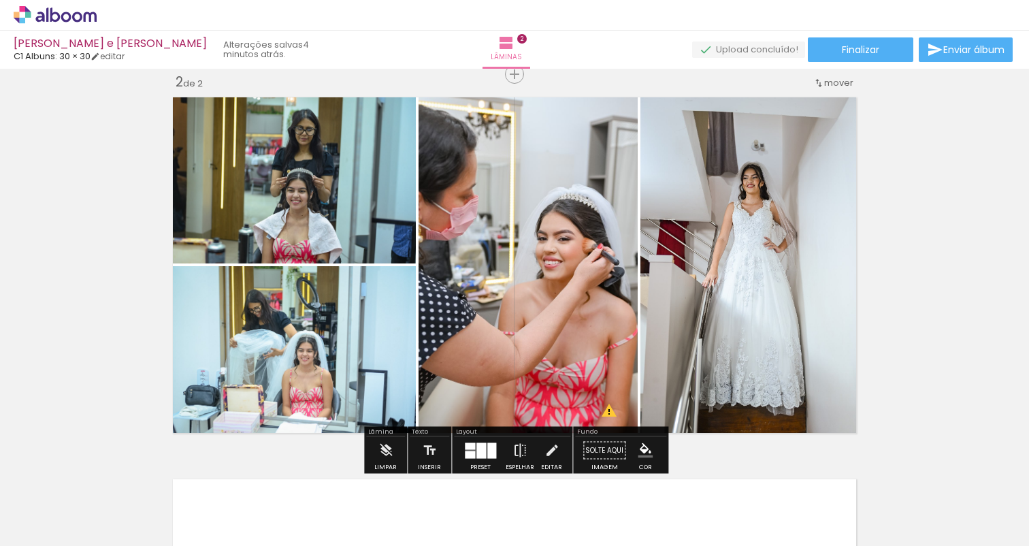
click at [944, 329] on div "Inserir lâmina 1 de 2 Inserir lâmina 2 de 2 O Designbox precisará aumentar a su…" at bounding box center [514, 248] width 1029 height 1146
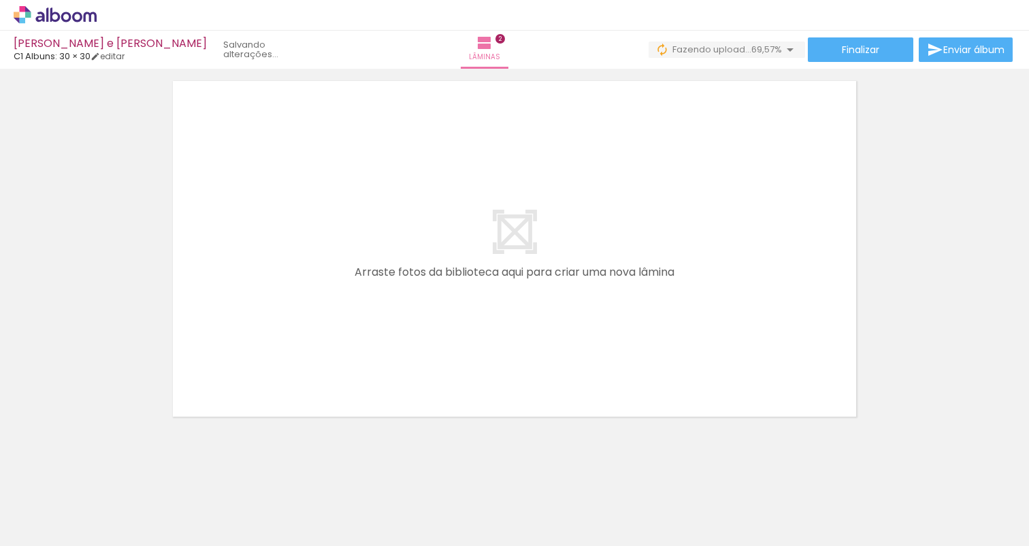
scroll to position [0, 826]
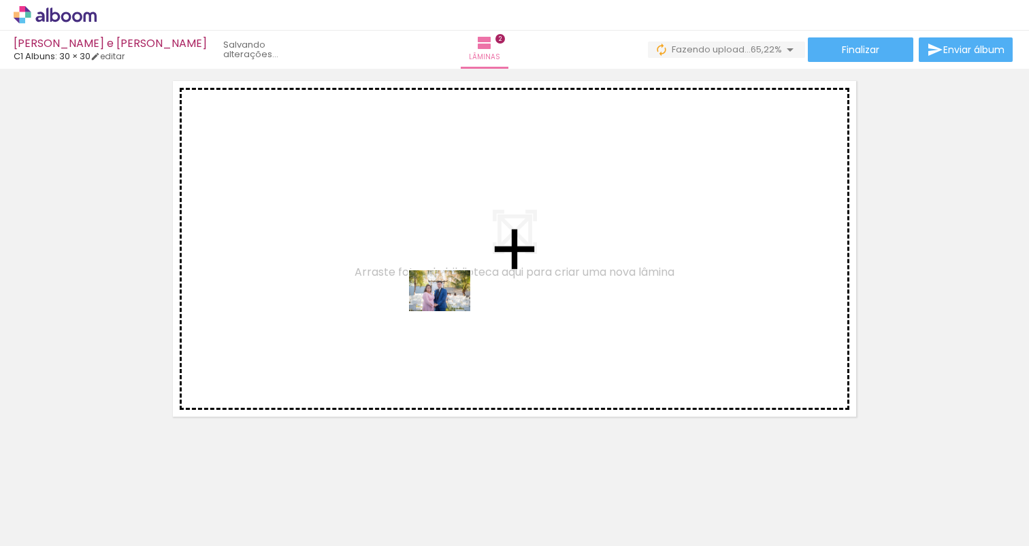
drag, startPoint x: 467, startPoint y: 498, endPoint x: 449, endPoint y: 310, distance: 188.0
click at [449, 310] on quentale-workspace at bounding box center [514, 273] width 1029 height 546
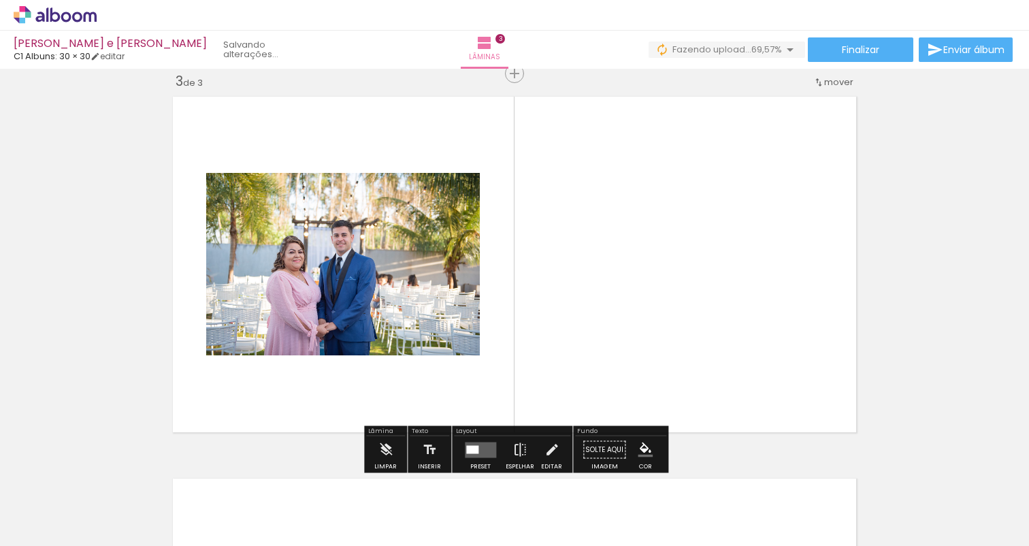
scroll to position [781, 0]
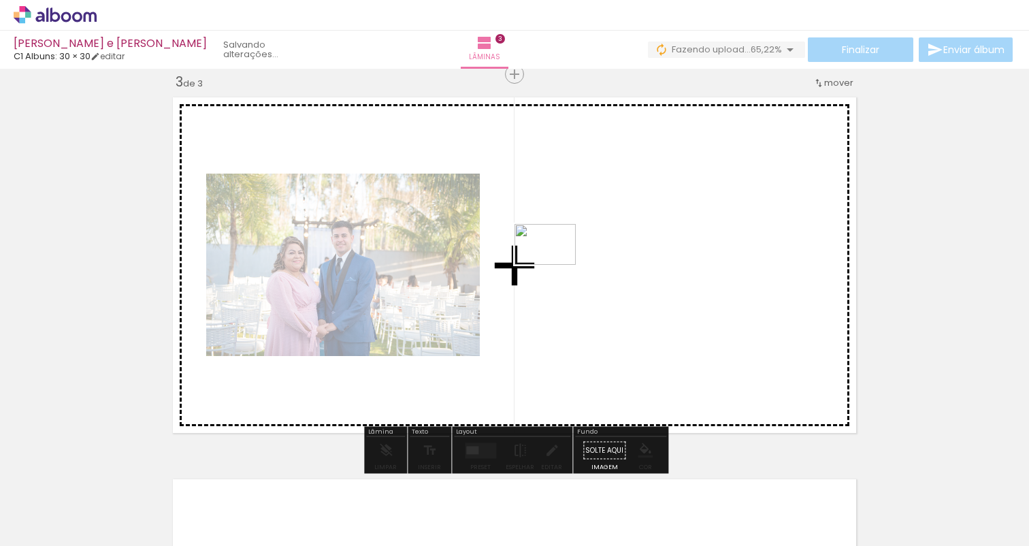
drag, startPoint x: 536, startPoint y: 487, endPoint x: 555, endPoint y: 265, distance: 223.4
click at [555, 265] on quentale-workspace at bounding box center [514, 273] width 1029 height 546
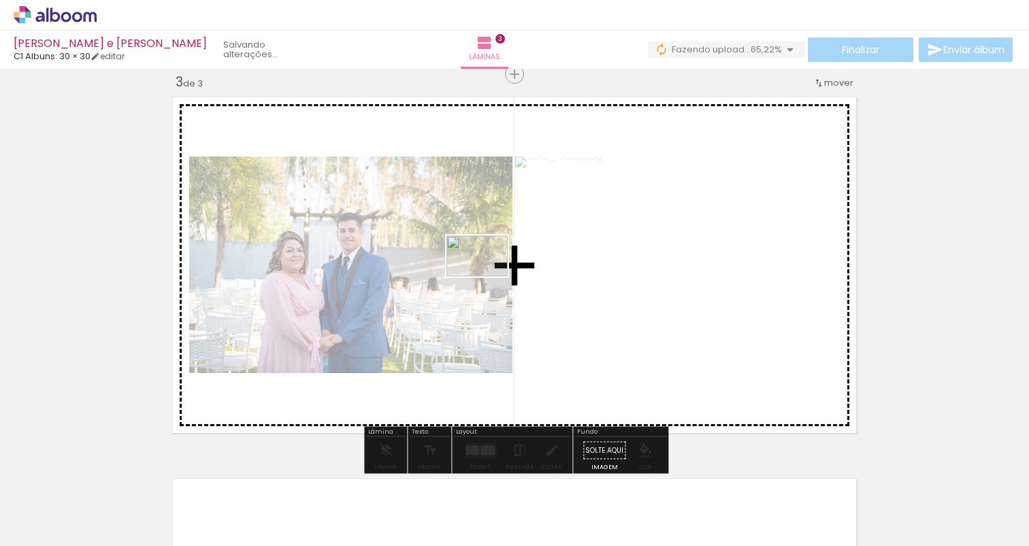
drag, startPoint x: 610, startPoint y: 496, endPoint x: 487, endPoint y: 276, distance: 251.7
click at [487, 276] on quentale-workspace at bounding box center [514, 273] width 1029 height 546
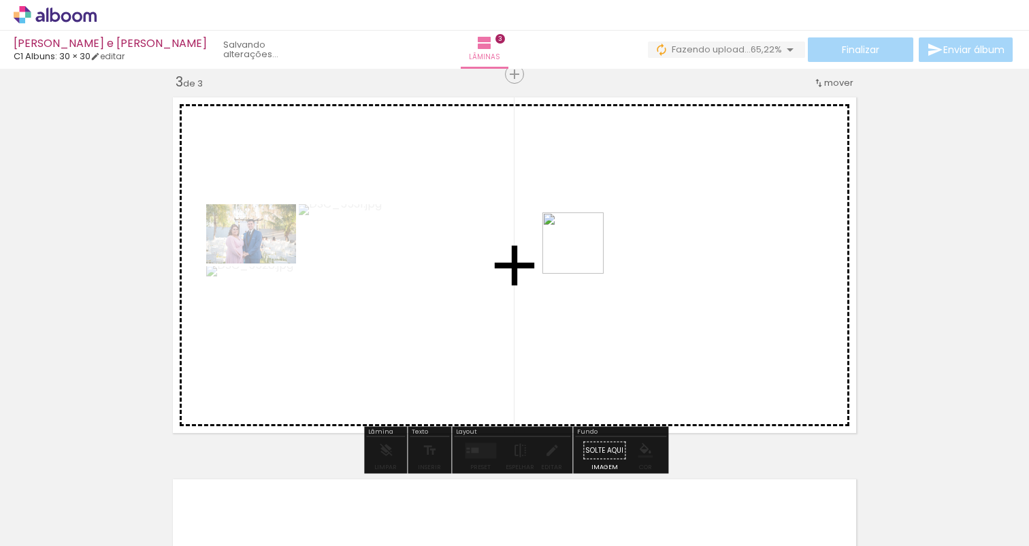
drag, startPoint x: 674, startPoint y: 490, endPoint x: 581, endPoint y: 238, distance: 268.9
click at [581, 238] on quentale-workspace at bounding box center [514, 273] width 1029 height 546
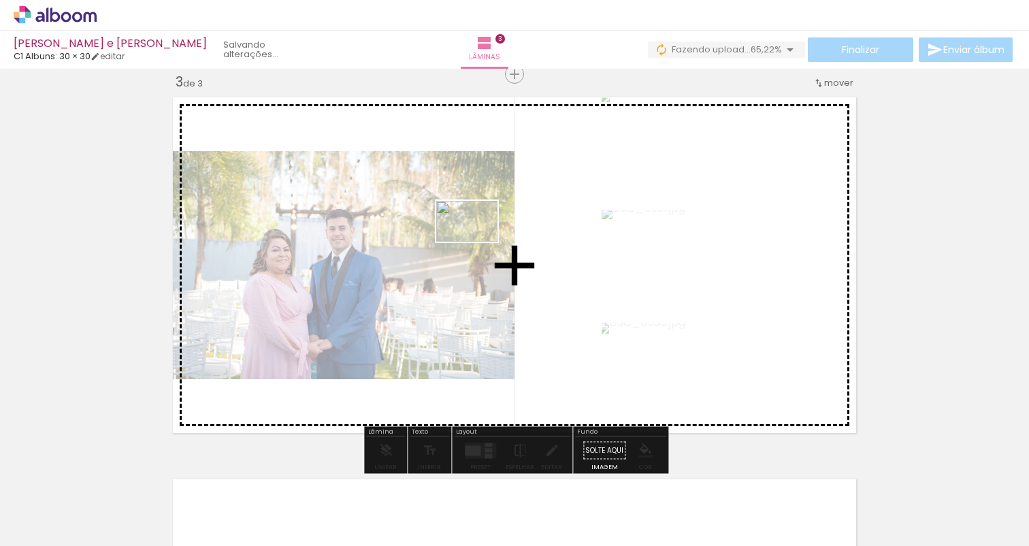
drag, startPoint x: 755, startPoint y: 512, endPoint x: 477, endPoint y: 241, distance: 388.9
click at [477, 241] on quentale-workspace at bounding box center [514, 273] width 1029 height 546
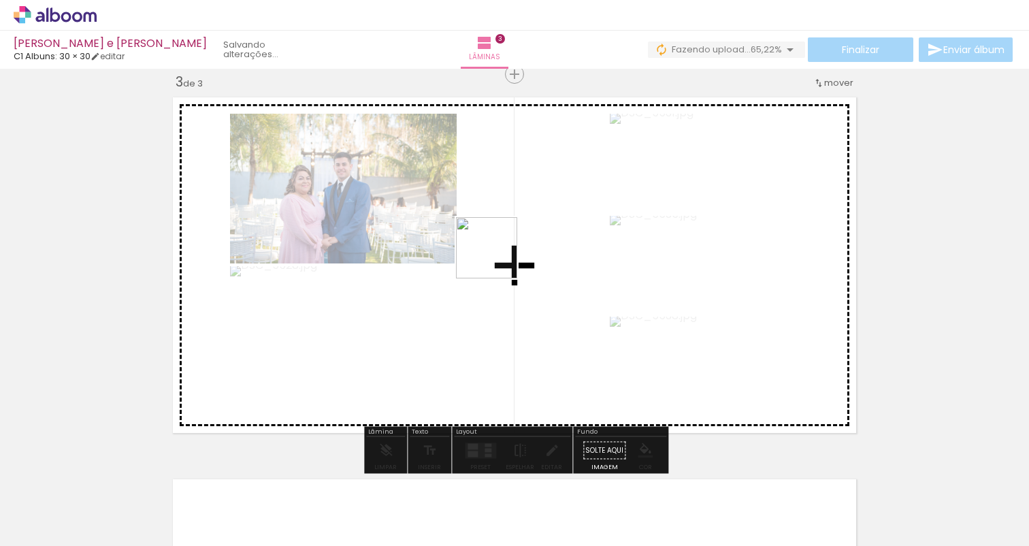
drag, startPoint x: 828, startPoint y: 498, endPoint x: 465, endPoint y: 233, distance: 449.5
click at [465, 233] on quentale-workspace at bounding box center [514, 273] width 1029 height 546
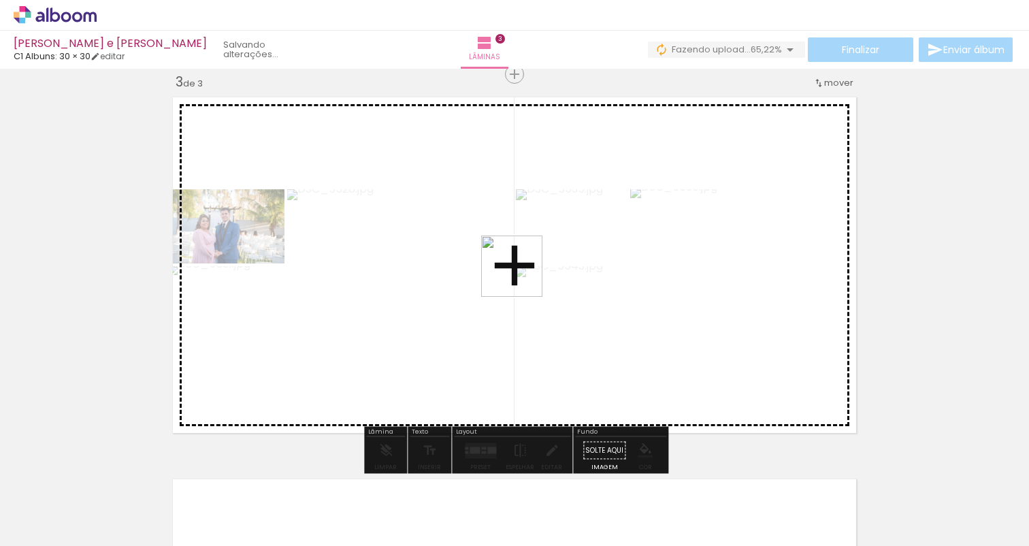
drag, startPoint x: 917, startPoint y: 499, endPoint x: 521, endPoint y: 276, distance: 454.7
click at [521, 276] on quentale-workspace at bounding box center [514, 273] width 1029 height 546
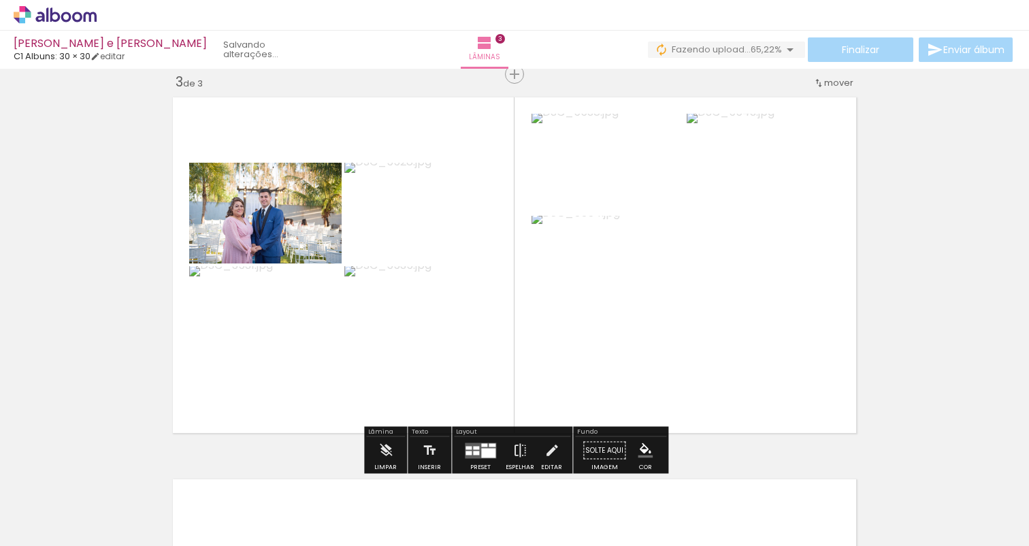
scroll to position [0, 0]
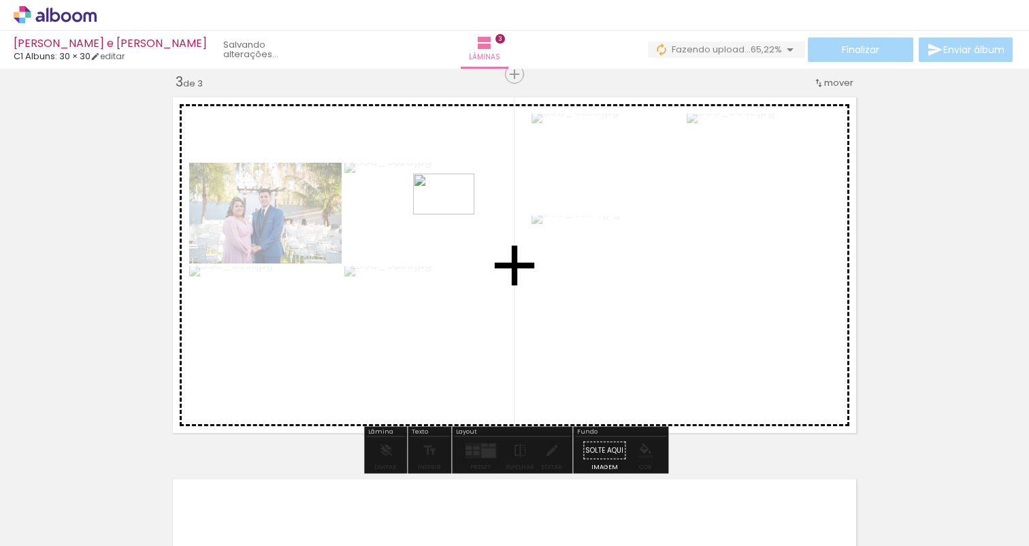
drag, startPoint x: 977, startPoint y: 498, endPoint x: 451, endPoint y: 213, distance: 599.0
click at [451, 213] on quentale-workspace at bounding box center [514, 273] width 1029 height 546
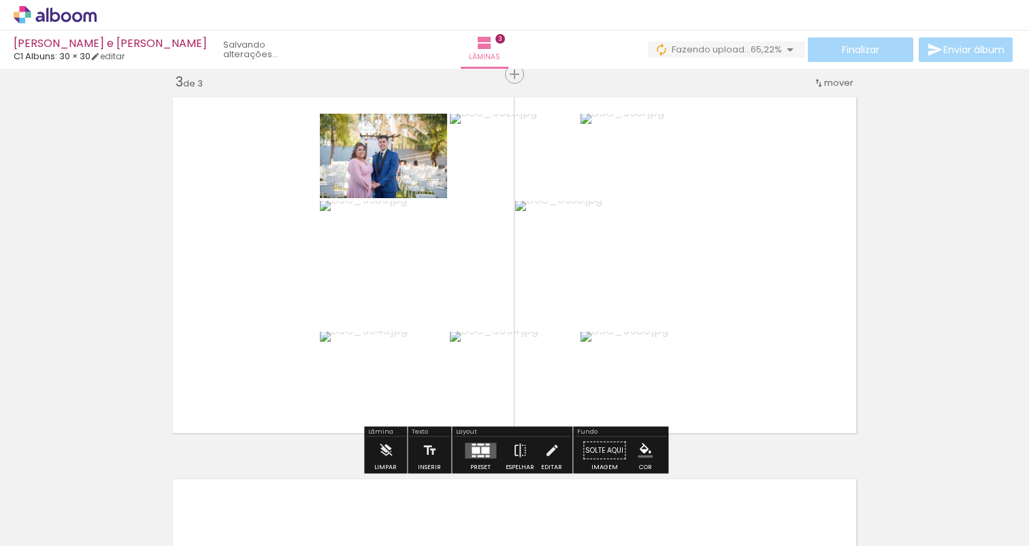
click at [476, 452] on div at bounding box center [476, 449] width 8 height 7
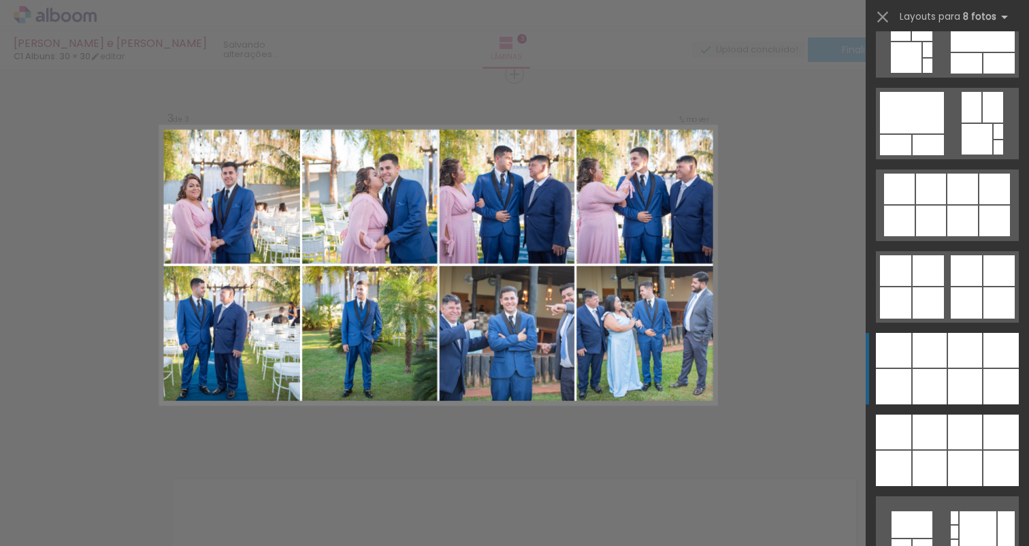
scroll to position [4368, 0]
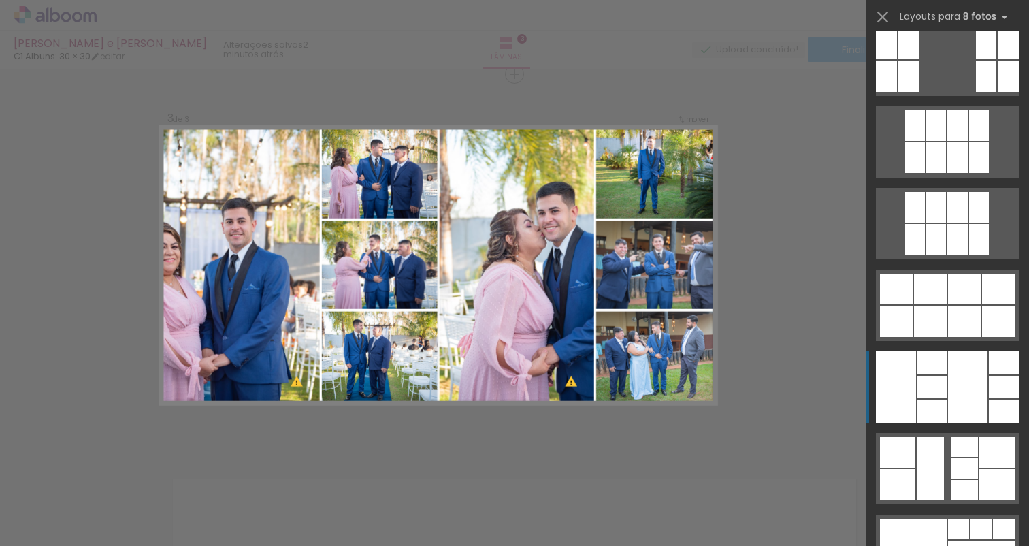
scroll to position [6792, 0]
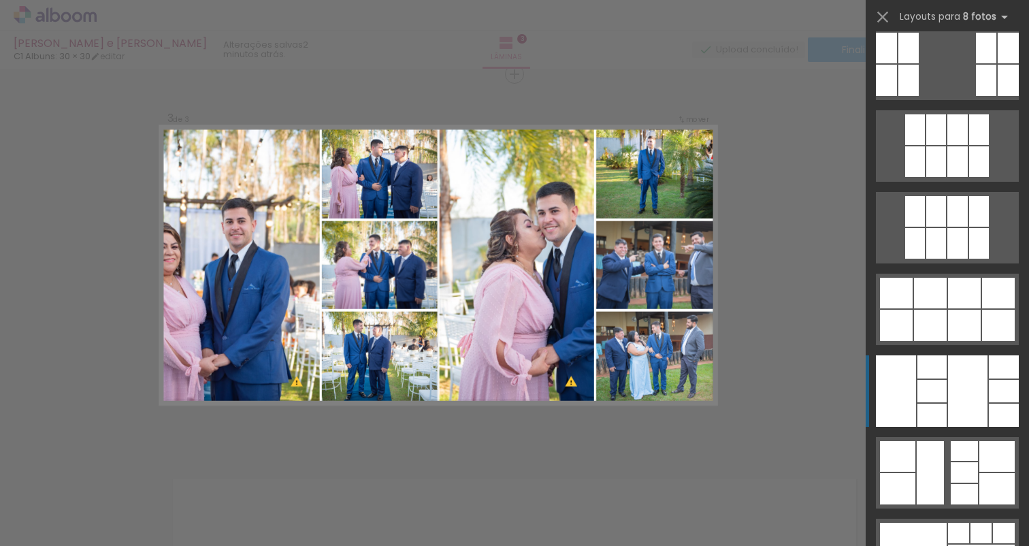
click at [985, 386] on div at bounding box center [967, 390] width 39 height 71
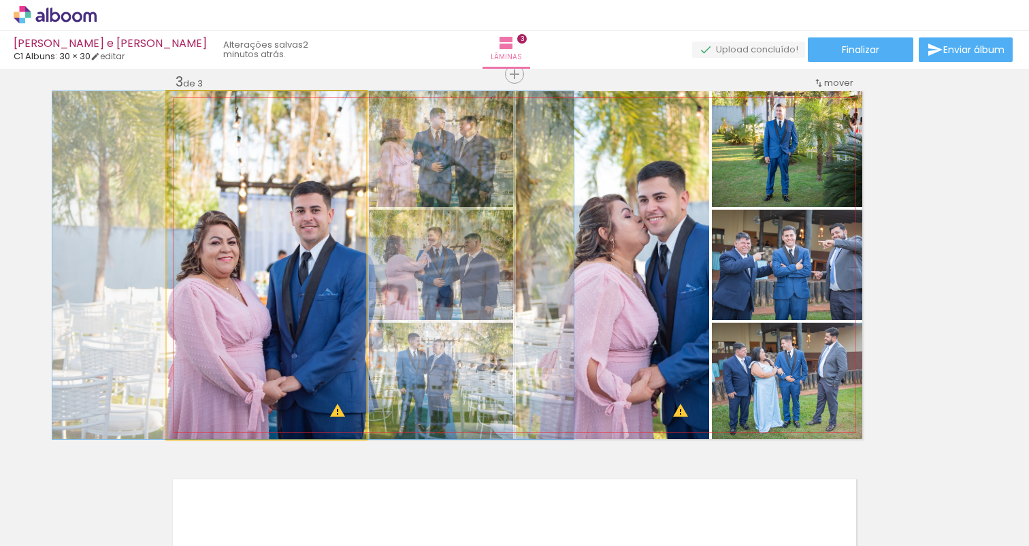
drag, startPoint x: 265, startPoint y: 276, endPoint x: 312, endPoint y: 275, distance: 47.0
click at [312, 275] on div at bounding box center [312, 265] width 521 height 348
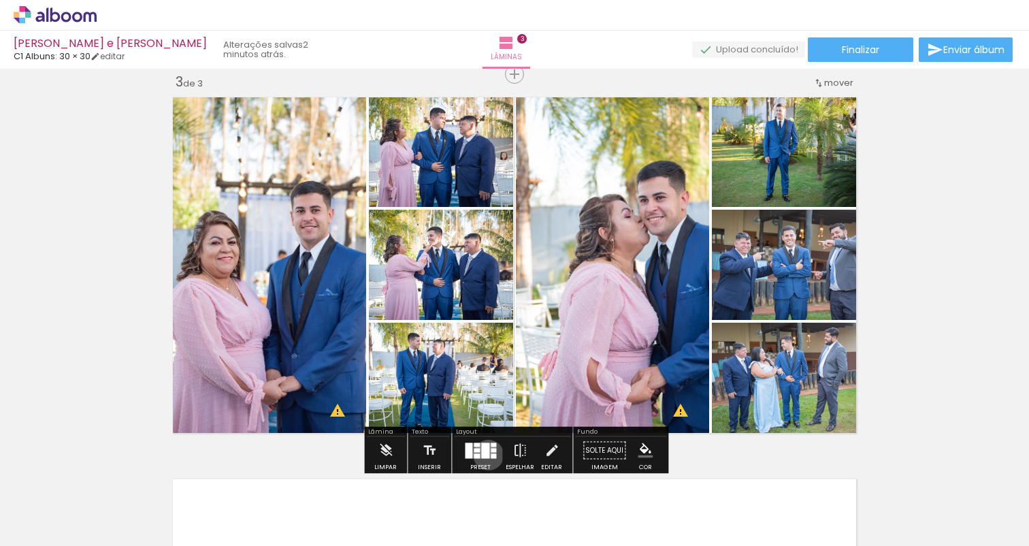
click at [485, 455] on div at bounding box center [485, 450] width 8 height 16
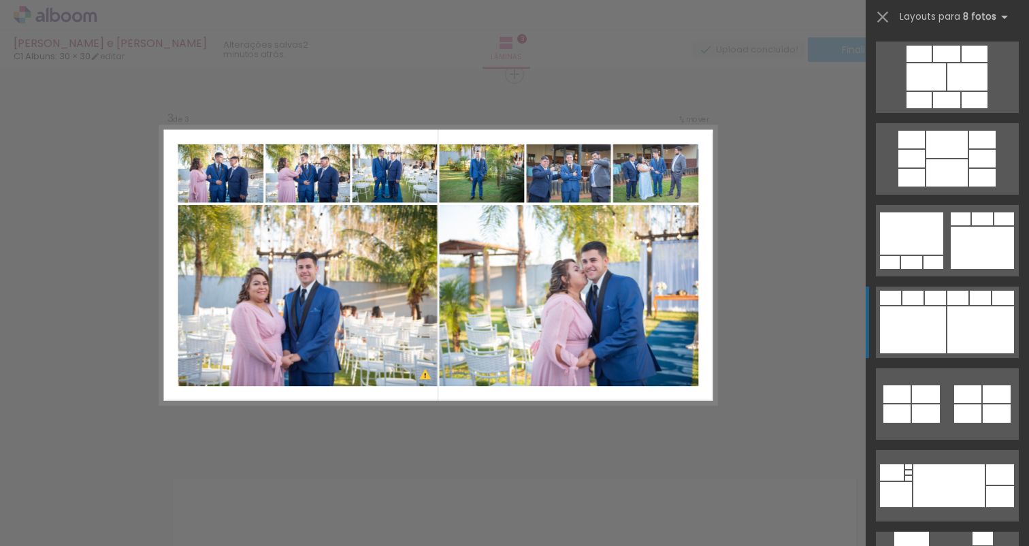
scroll to position [0, 0]
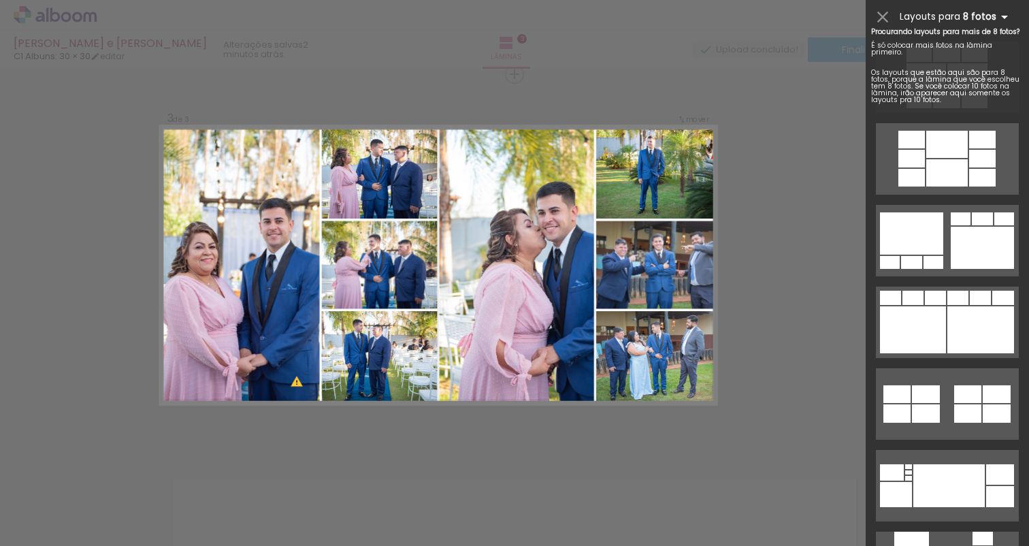
click at [994, 16] on b "8 fotos" at bounding box center [988, 16] width 50 height 13
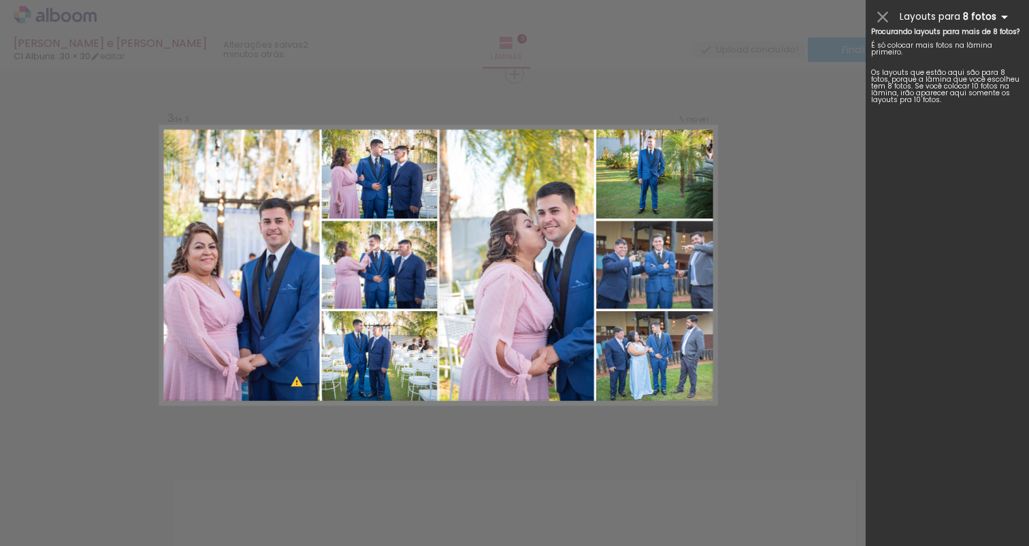
scroll to position [7105, 0]
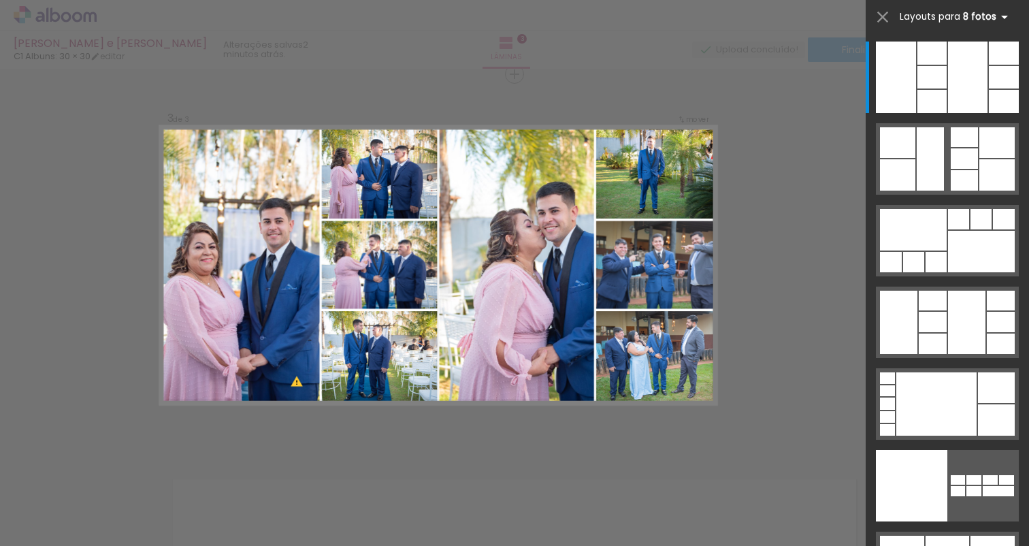
click at [994, 16] on b "8 fotos" at bounding box center [988, 16] width 50 height 13
click at [1000, 17] on iron-icon at bounding box center [1004, 17] width 16 height 16
click at [973, 72] on div at bounding box center [967, 77] width 39 height 71
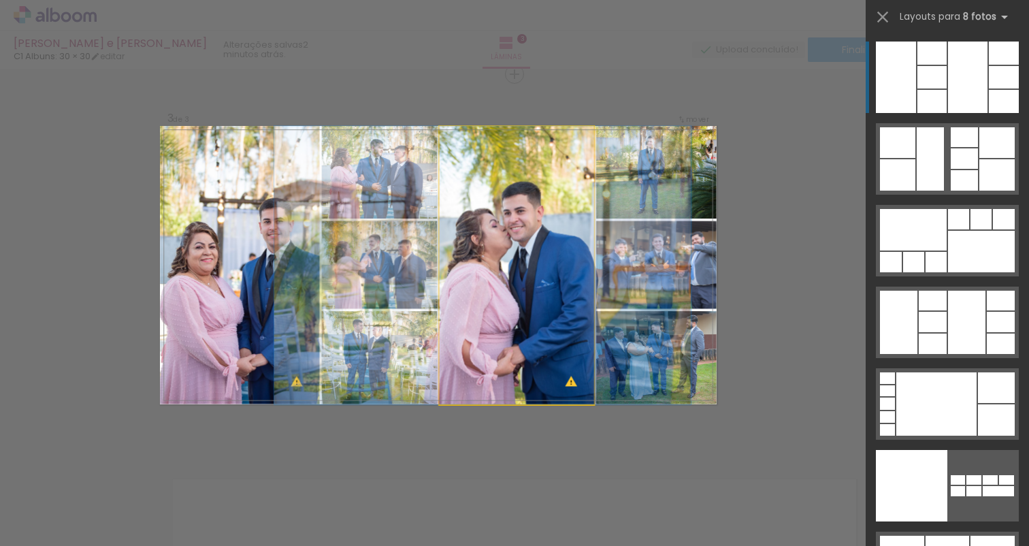
drag, startPoint x: 534, startPoint y: 227, endPoint x: 491, endPoint y: 235, distance: 43.6
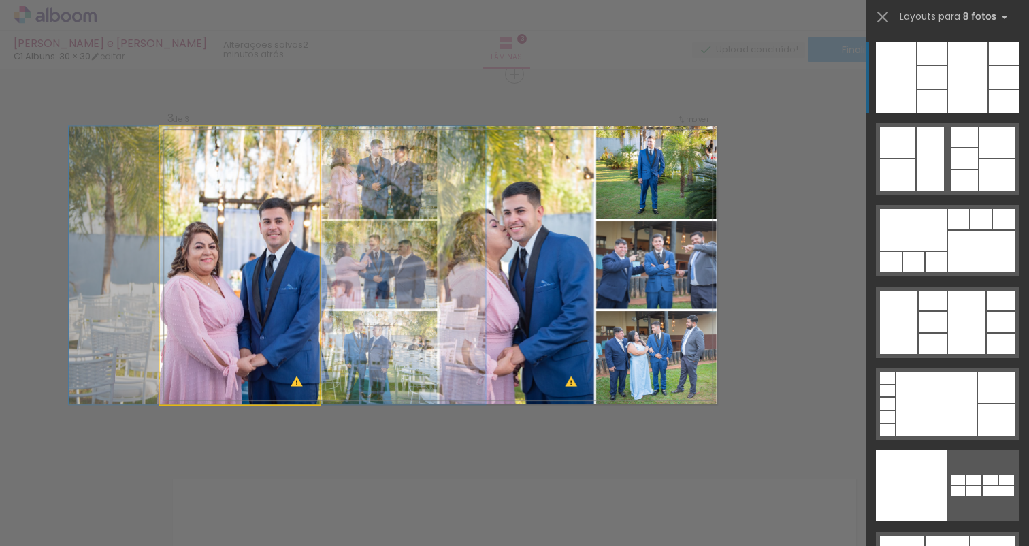
click at [239, 242] on div at bounding box center [277, 265] width 417 height 278
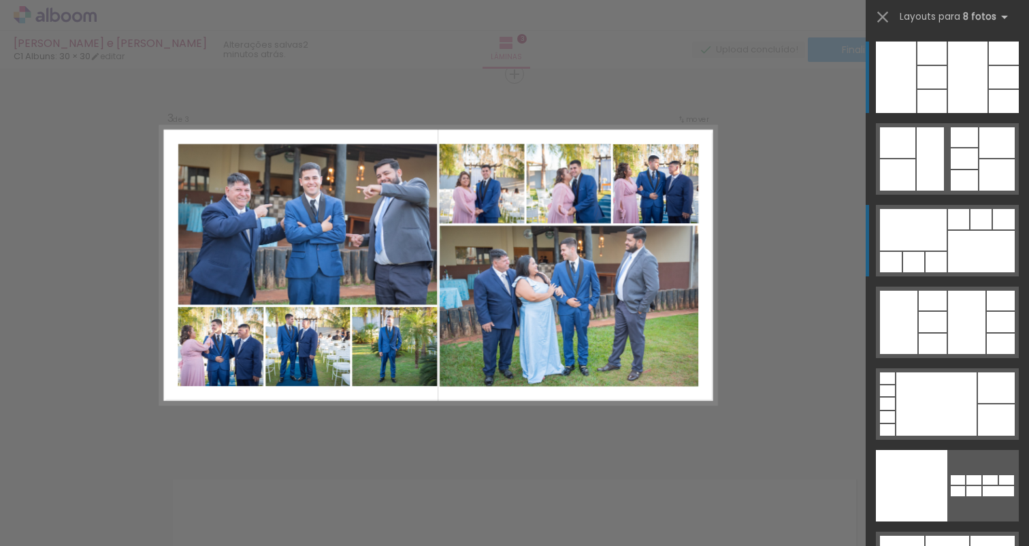
click at [961, 244] on div at bounding box center [981, 252] width 67 height 42
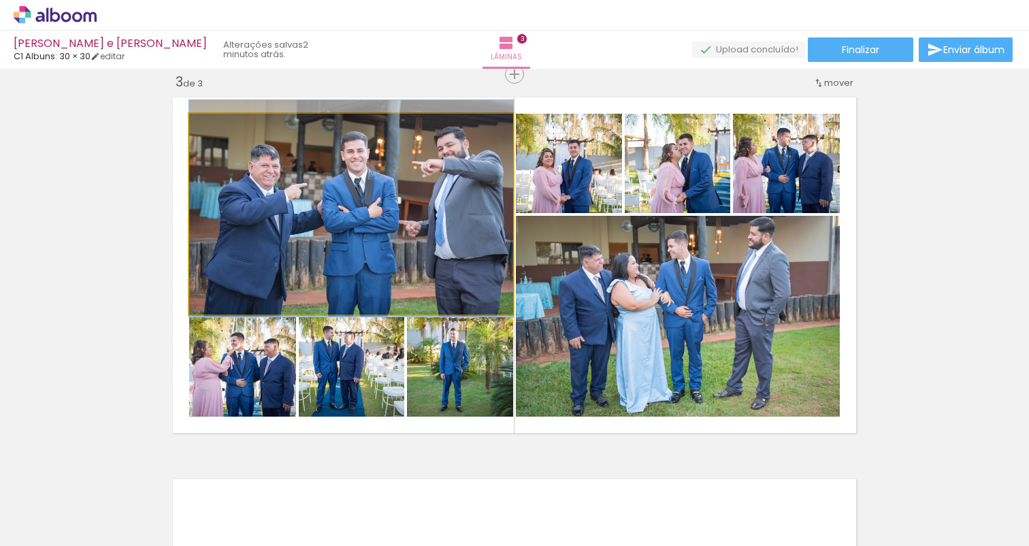
drag, startPoint x: 350, startPoint y: 240, endPoint x: 344, endPoint y: 235, distance: 8.2
click at [344, 235] on div at bounding box center [351, 208] width 324 height 216
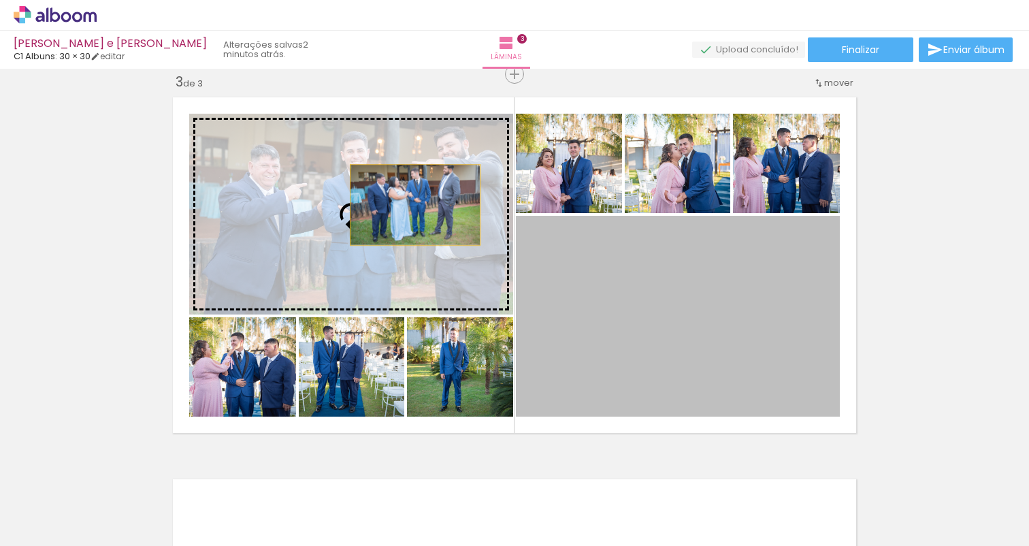
drag, startPoint x: 653, startPoint y: 290, endPoint x: 386, endPoint y: 199, distance: 281.7
click at [0, 0] on slot at bounding box center [0, 0] width 0 height 0
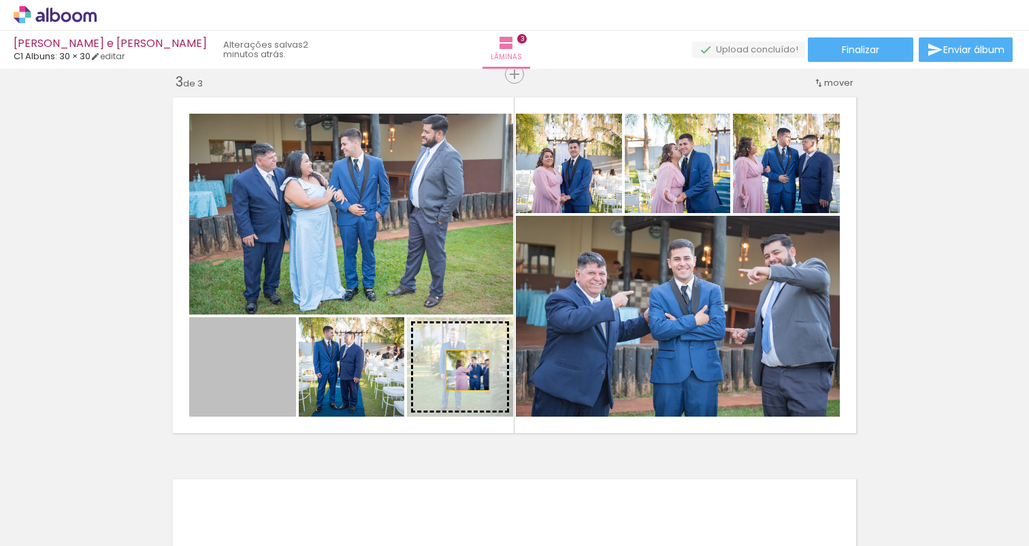
drag, startPoint x: 266, startPoint y: 380, endPoint x: 468, endPoint y: 370, distance: 201.7
click at [0, 0] on slot at bounding box center [0, 0] width 0 height 0
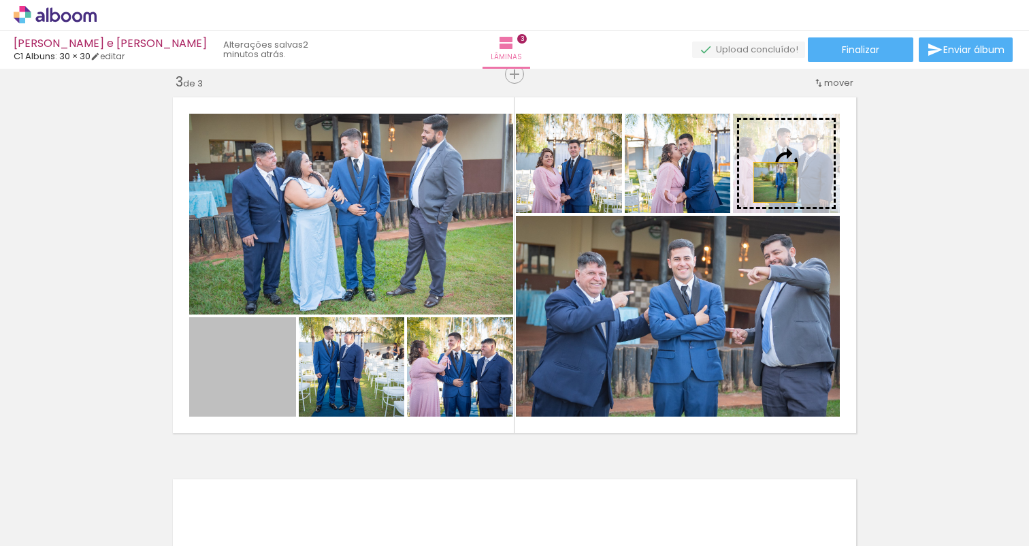
drag, startPoint x: 243, startPoint y: 387, endPoint x: 775, endPoint y: 182, distance: 570.0
click at [0, 0] on slot at bounding box center [0, 0] width 0 height 0
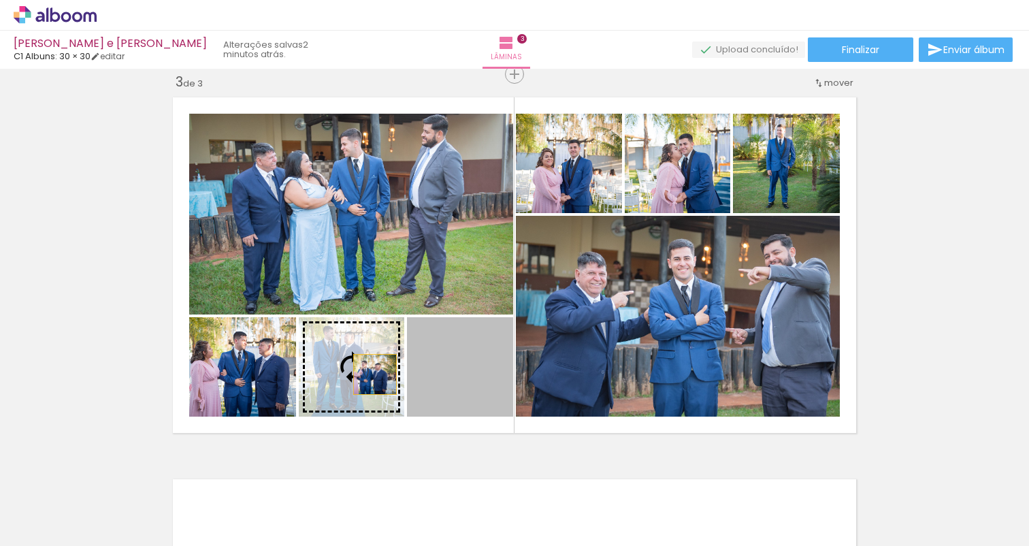
drag, startPoint x: 500, startPoint y: 375, endPoint x: 372, endPoint y: 373, distance: 128.0
click at [0, 0] on slot at bounding box center [0, 0] width 0 height 0
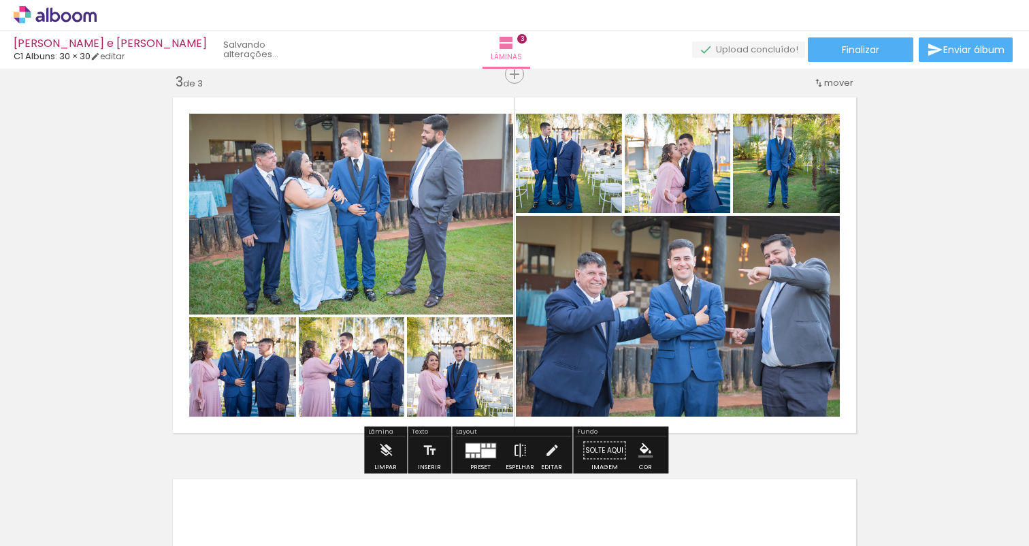
drag, startPoint x: 595, startPoint y: 162, endPoint x: 485, endPoint y: 365, distance: 231.1
click at [0, 0] on slot at bounding box center [0, 0] width 0 height 0
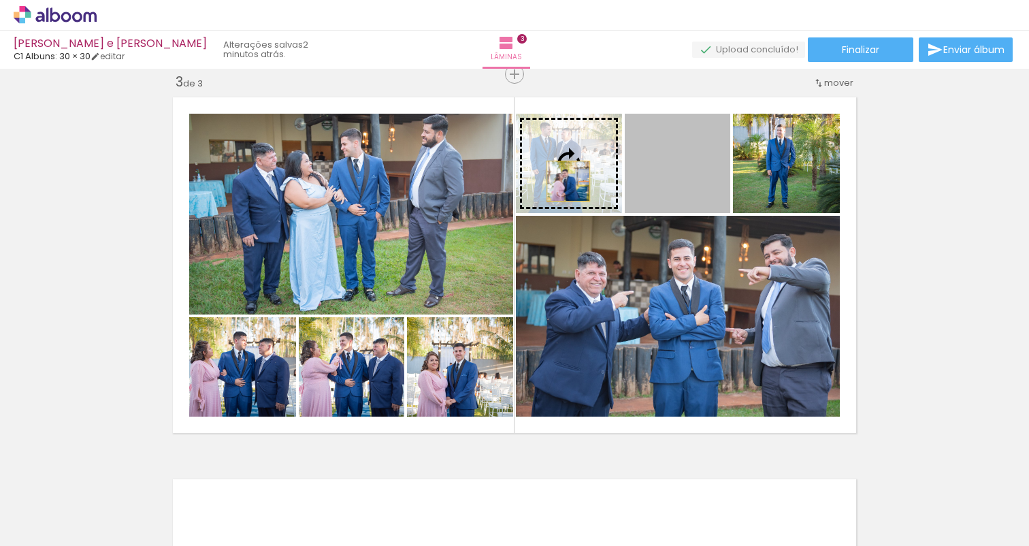
drag, startPoint x: 685, startPoint y: 178, endPoint x: 568, endPoint y: 181, distance: 116.4
click at [0, 0] on slot at bounding box center [0, 0] width 0 height 0
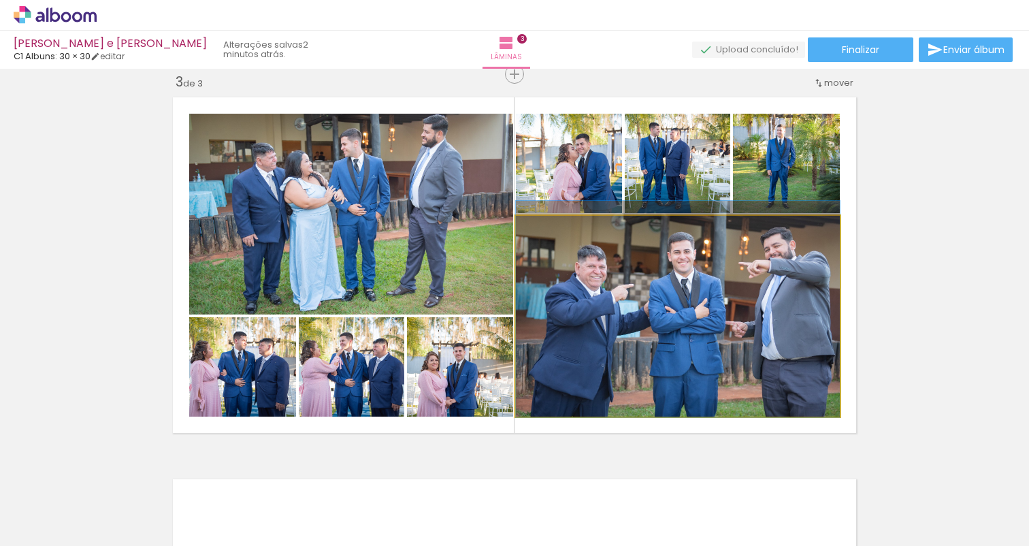
drag, startPoint x: 747, startPoint y: 310, endPoint x: 749, endPoint y: 303, distance: 7.1
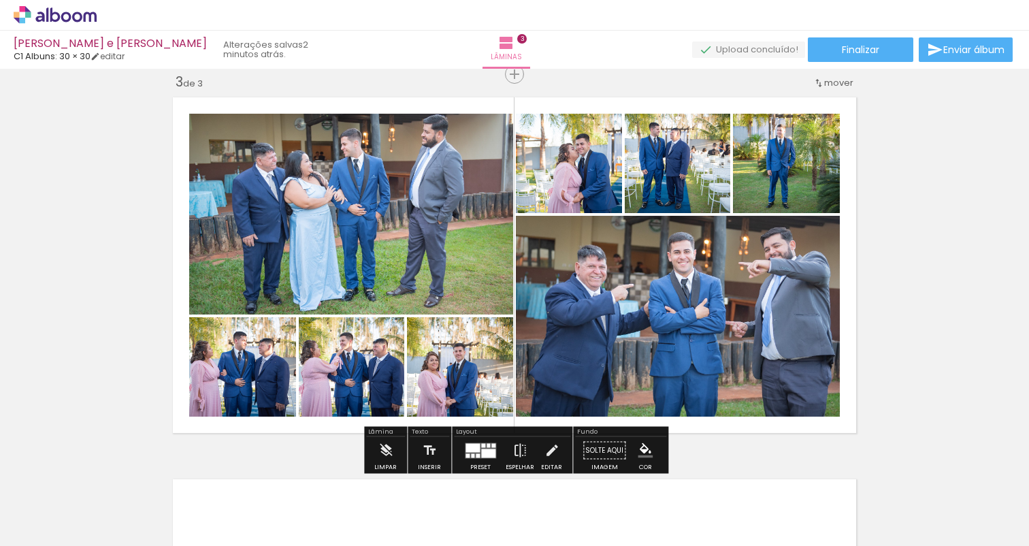
click at [913, 242] on div "Inserir lâmina 1 de 3 Inserir lâmina 2 de 3 Inserir lâmina 3 de 3 O Designbox p…" at bounding box center [514, 57] width 1029 height 1528
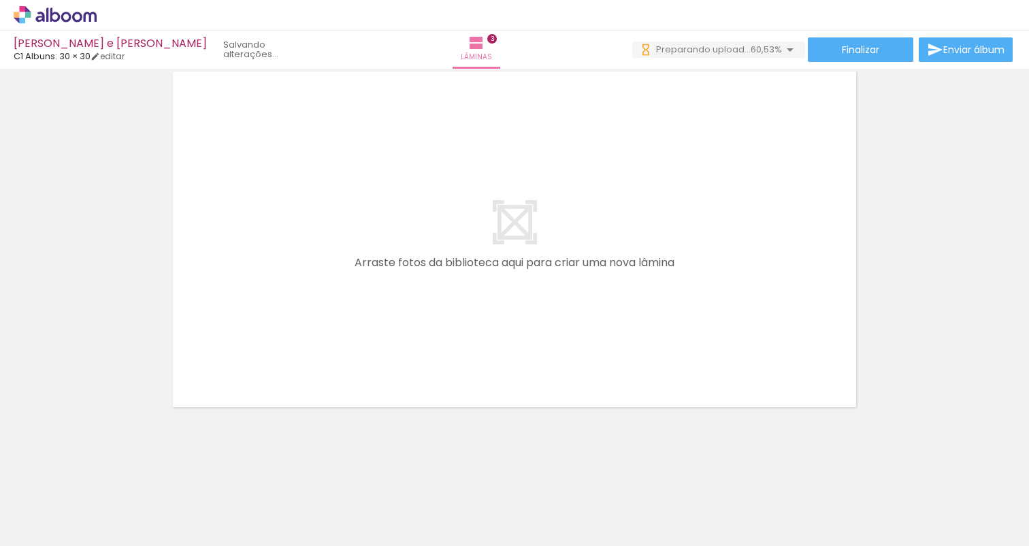
scroll to position [0, 1555]
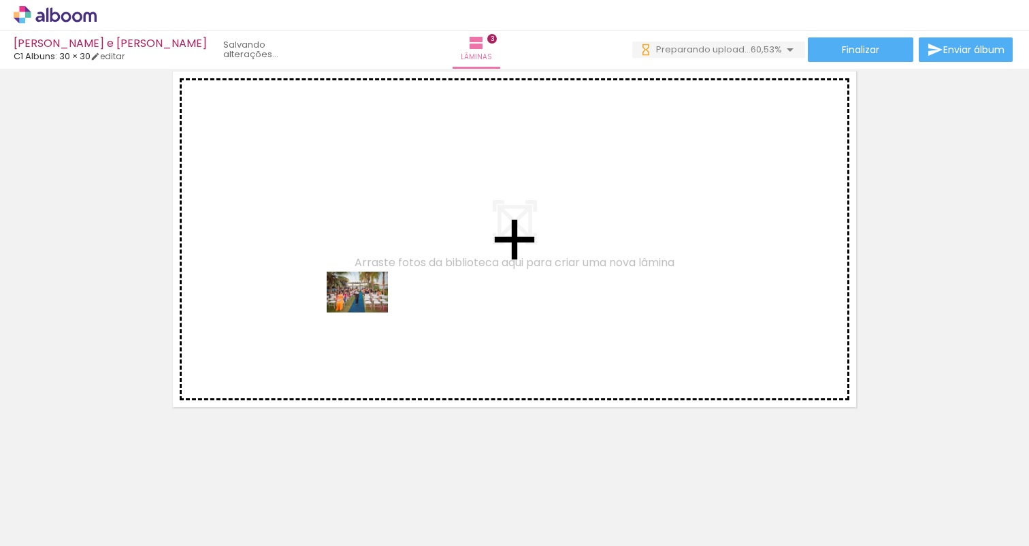
click at [368, 312] on quentale-workspace at bounding box center [514, 273] width 1029 height 546
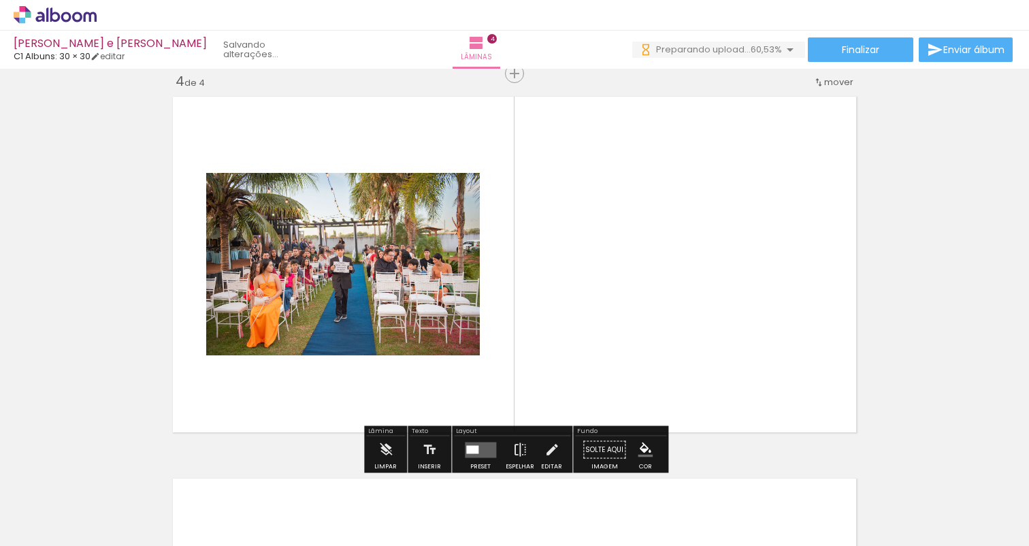
scroll to position [1162, 0]
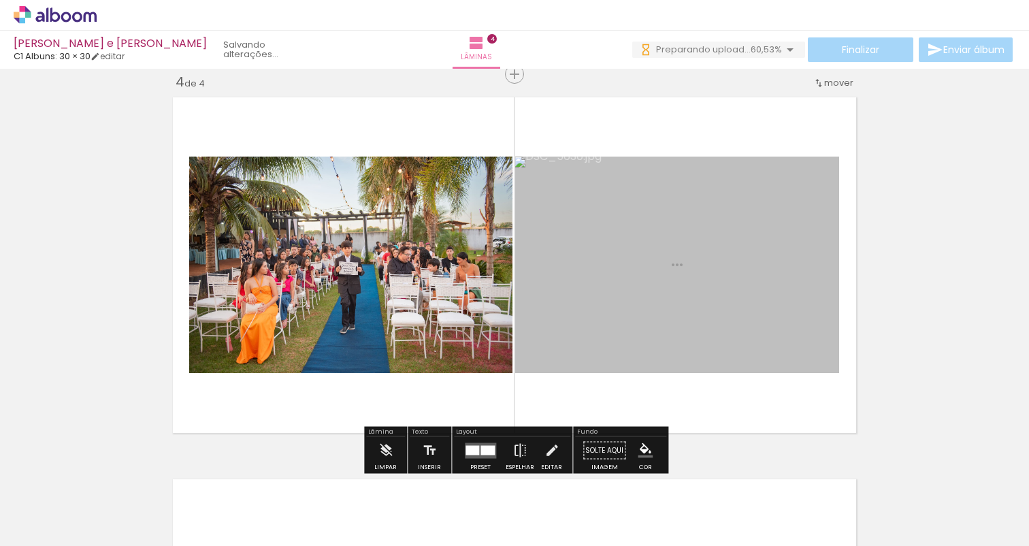
drag, startPoint x: 402, startPoint y: 504, endPoint x: 530, endPoint y: 282, distance: 256.5
click at [530, 282] on quentale-workspace at bounding box center [514, 273] width 1029 height 546
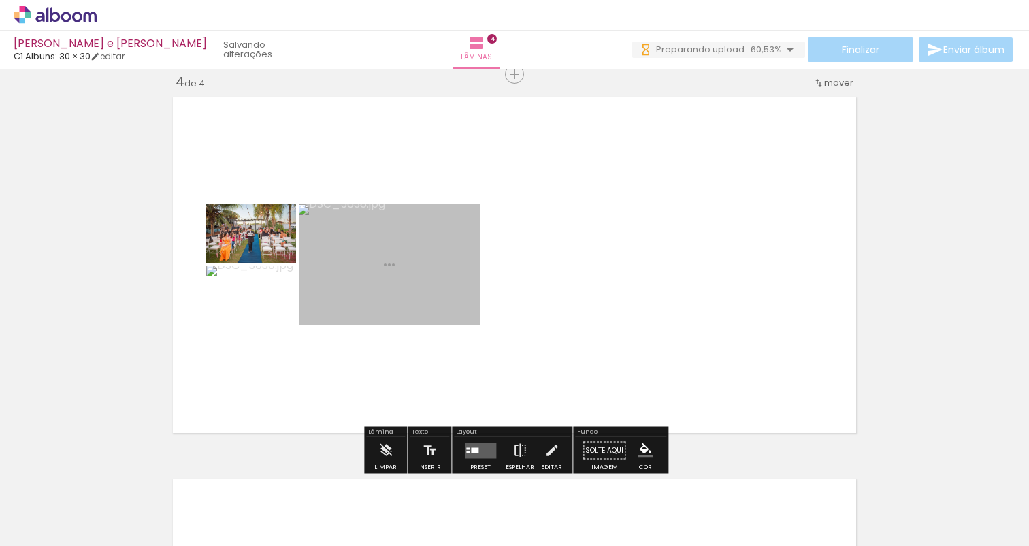
drag, startPoint x: 485, startPoint y: 489, endPoint x: 493, endPoint y: 291, distance: 198.2
click at [493, 291] on quentale-workspace at bounding box center [514, 273] width 1029 height 546
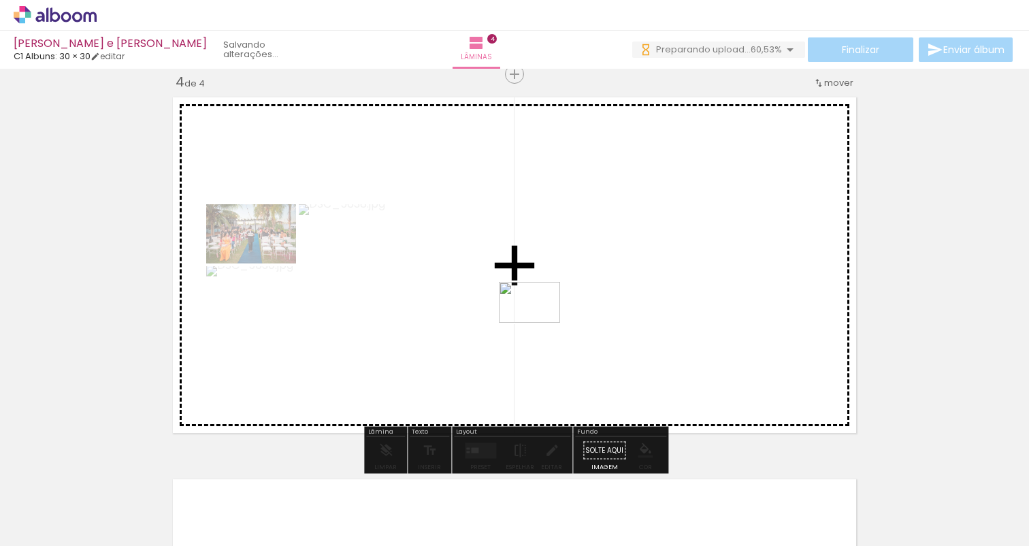
drag, startPoint x: 543, startPoint y: 510, endPoint x: 540, endPoint y: 321, distance: 188.6
click at [540, 321] on quentale-workspace at bounding box center [514, 273] width 1029 height 546
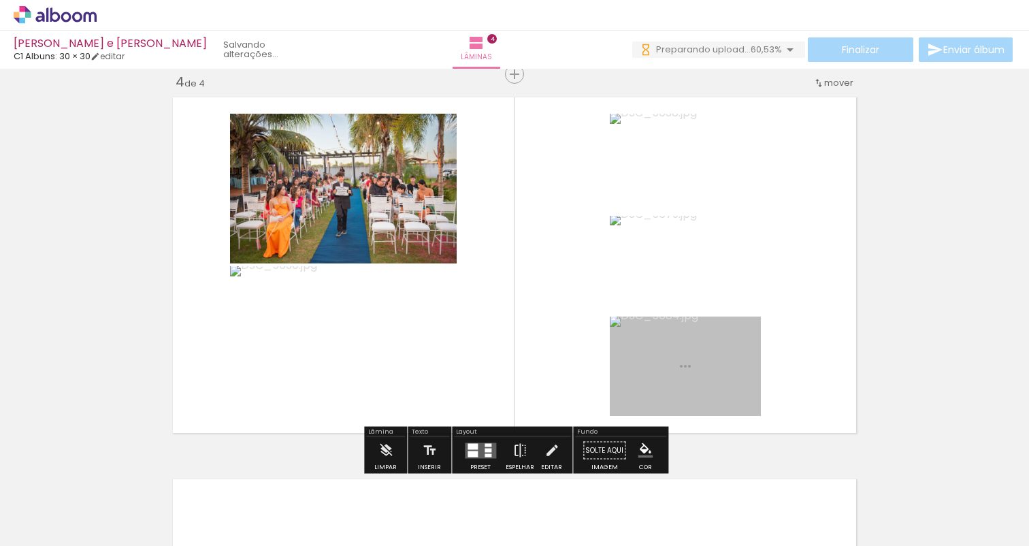
drag, startPoint x: 618, startPoint y: 374, endPoint x: 540, endPoint y: 290, distance: 114.6
click at [540, 290] on quentale-workspace at bounding box center [514, 273] width 1029 height 546
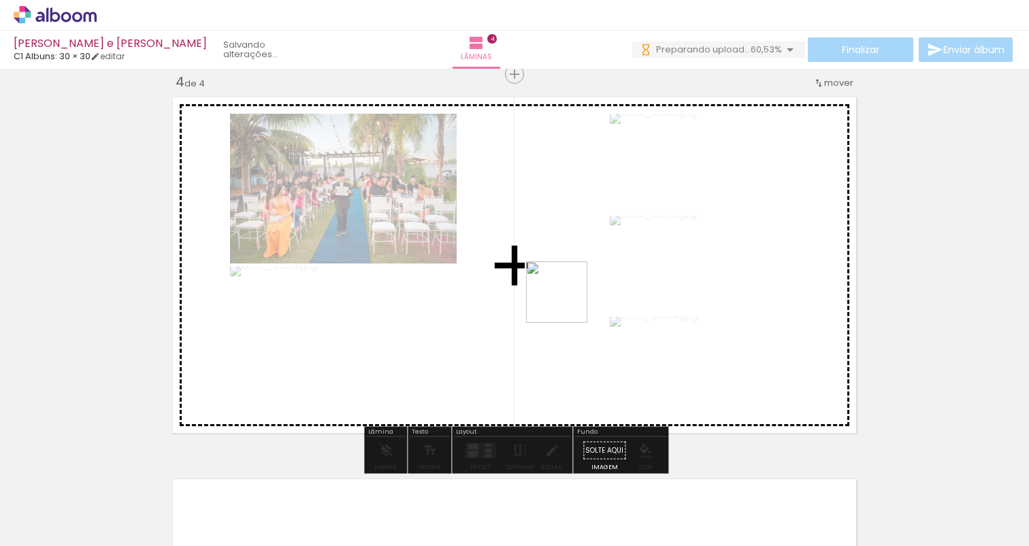
click at [568, 299] on quentale-workspace at bounding box center [514, 273] width 1029 height 546
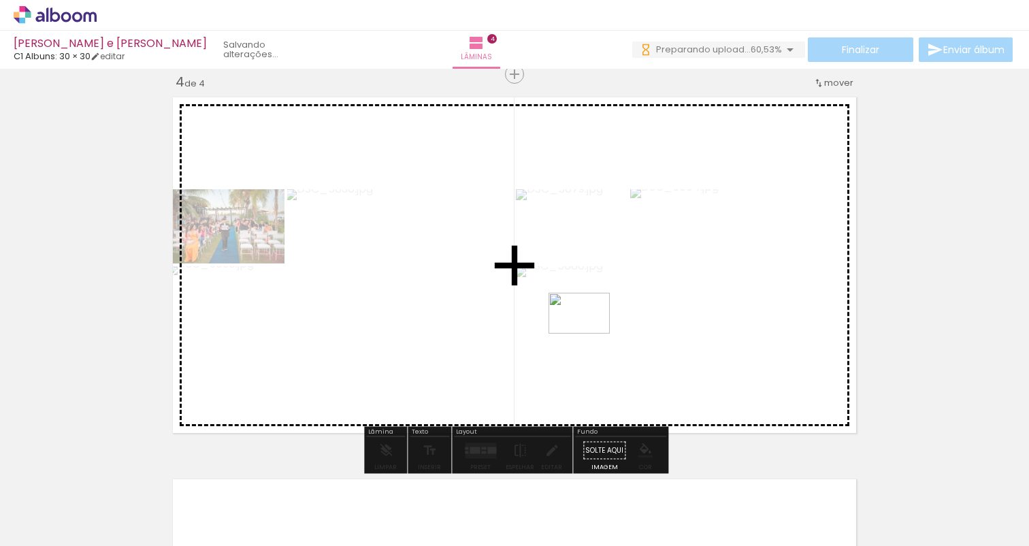
drag, startPoint x: 802, startPoint y: 497, endPoint x: 576, endPoint y: 327, distance: 282.9
click at [576, 327] on quentale-workspace at bounding box center [514, 273] width 1029 height 546
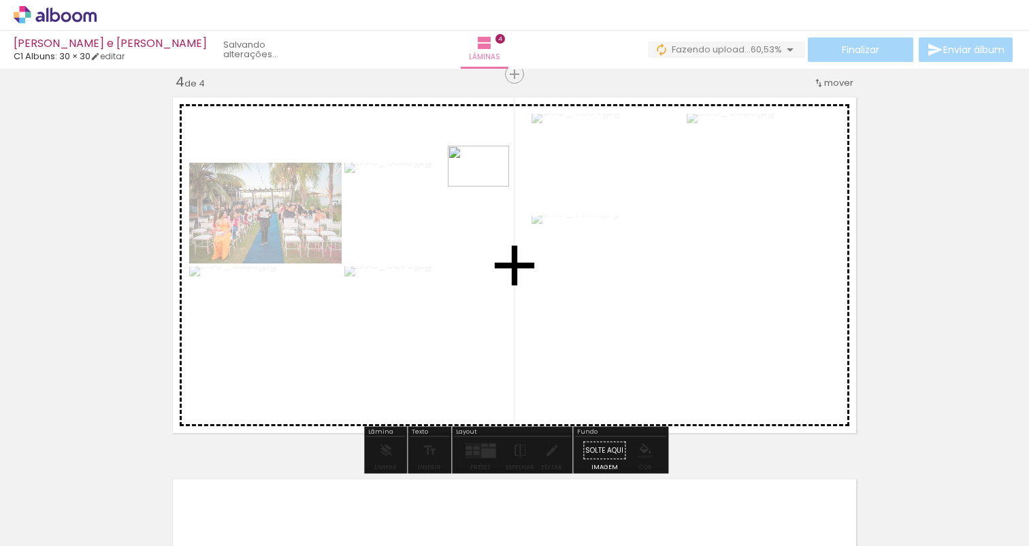
drag, startPoint x: 864, startPoint y: 498, endPoint x: 488, endPoint y: 186, distance: 489.1
click at [488, 186] on quentale-workspace at bounding box center [514, 273] width 1029 height 546
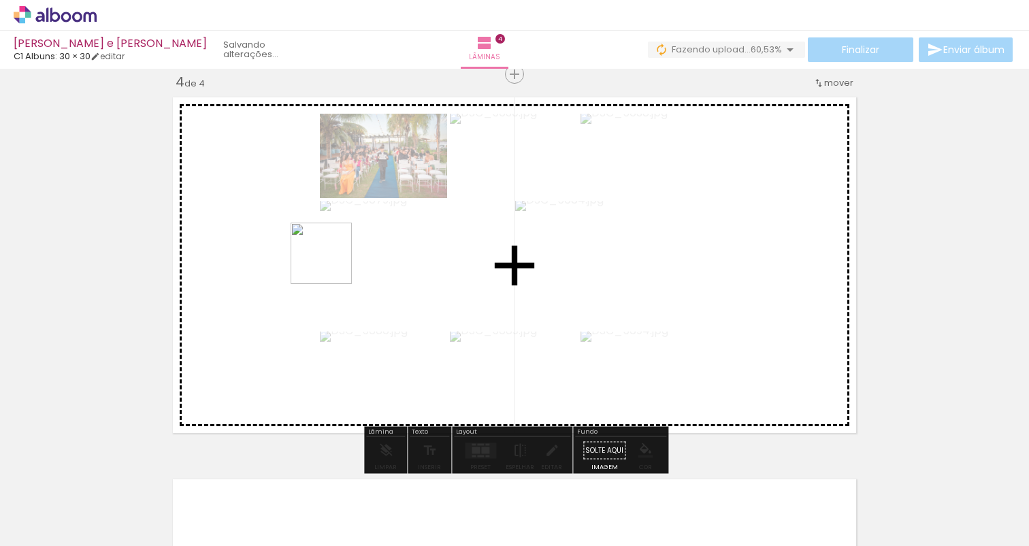
drag, startPoint x: 884, startPoint y: 480, endPoint x: 289, endPoint y: 242, distance: 640.5
click at [289, 242] on quentale-workspace at bounding box center [514, 273] width 1029 height 546
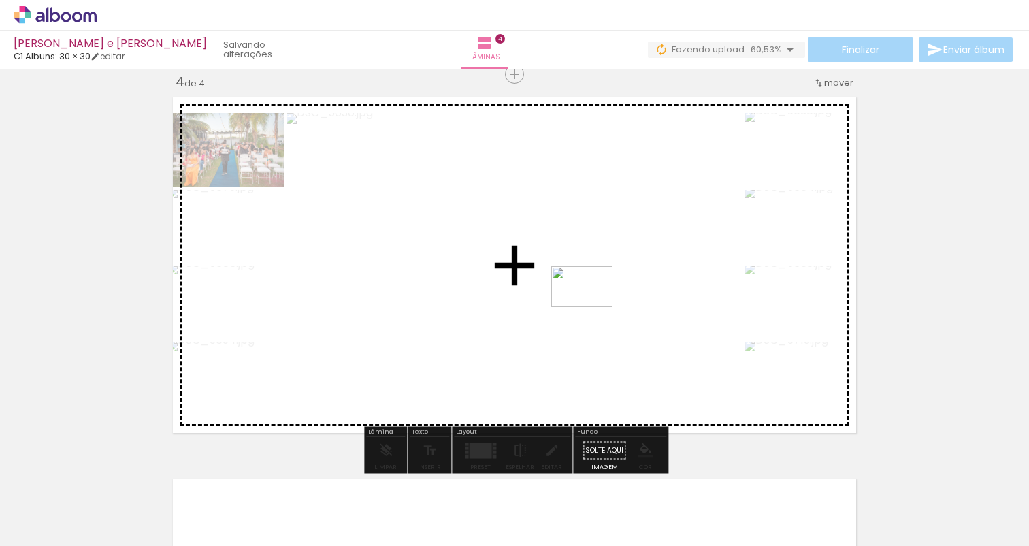
drag, startPoint x: 954, startPoint y: 487, endPoint x: 592, endPoint y: 306, distance: 404.8
click at [592, 306] on quentale-workspace at bounding box center [514, 273] width 1029 height 546
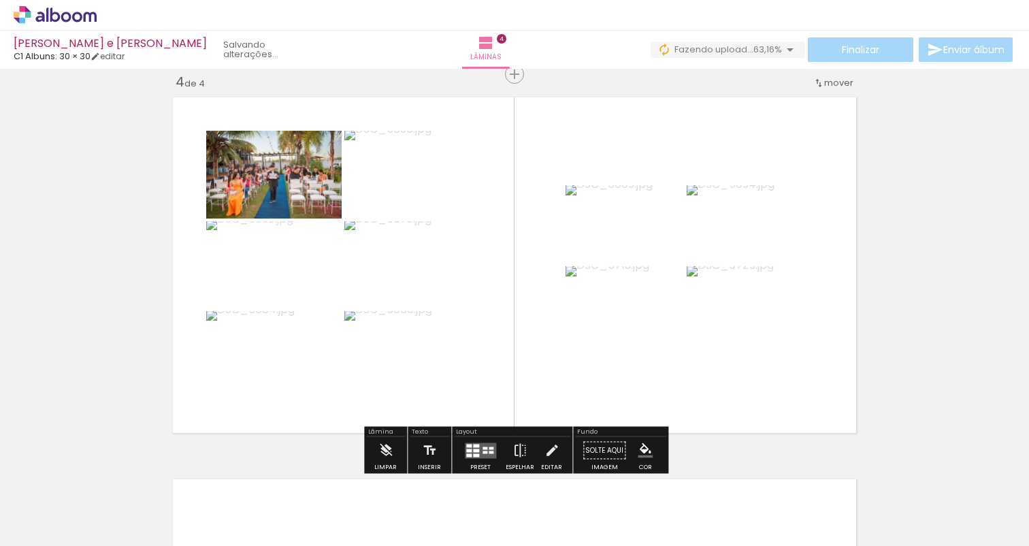
scroll to position [0, 1970]
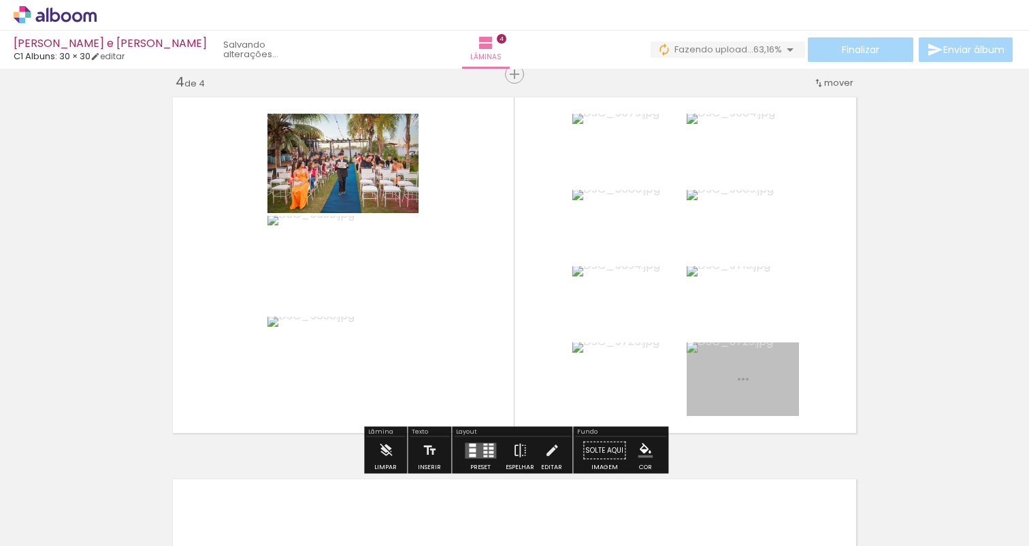
drag, startPoint x: 679, startPoint y: 508, endPoint x: 523, endPoint y: 281, distance: 274.7
click at [523, 281] on quentale-workspace at bounding box center [514, 273] width 1029 height 546
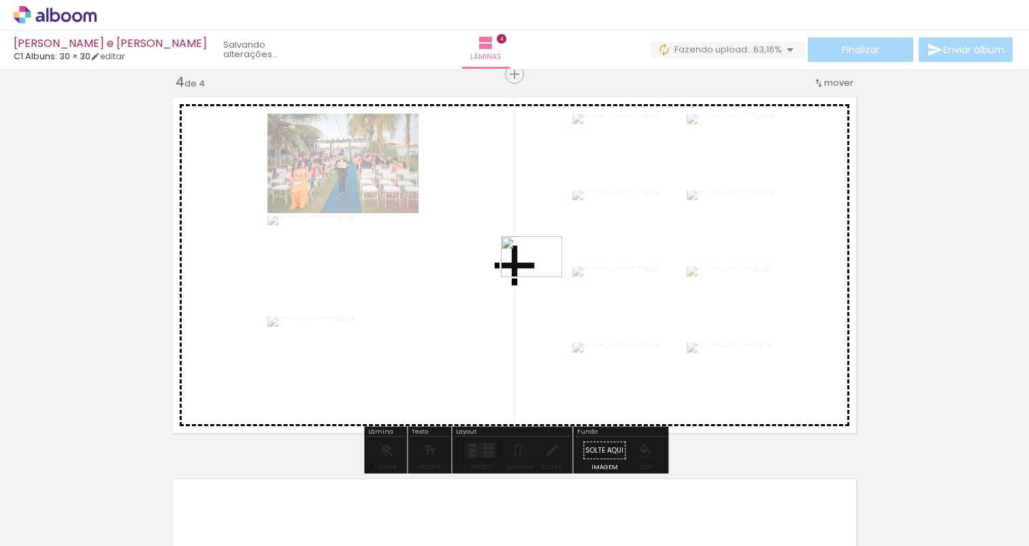
drag, startPoint x: 764, startPoint y: 508, endPoint x: 600, endPoint y: 310, distance: 256.7
click at [541, 276] on quentale-workspace at bounding box center [514, 273] width 1029 height 546
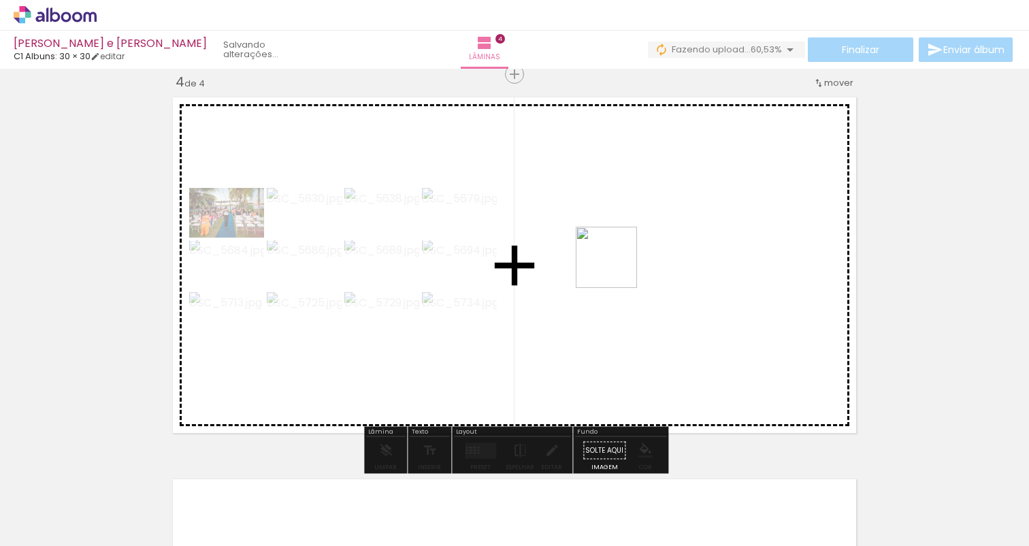
drag, startPoint x: 831, startPoint y: 503, endPoint x: 614, endPoint y: 265, distance: 322.3
click at [614, 265] on quentale-workspace at bounding box center [514, 273] width 1029 height 546
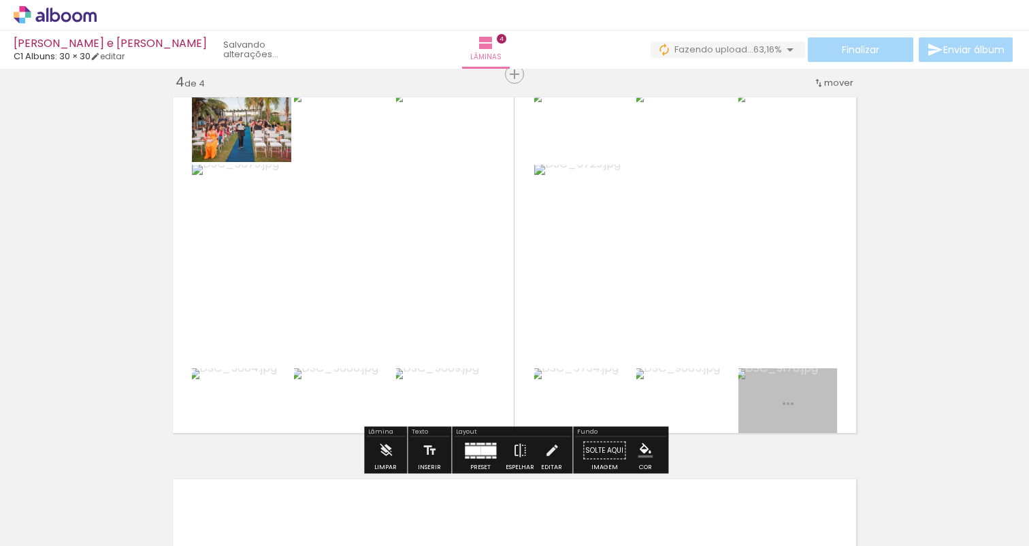
drag, startPoint x: 905, startPoint y: 493, endPoint x: 689, endPoint y: 256, distance: 320.4
click at [689, 256] on quentale-workspace at bounding box center [514, 273] width 1029 height 546
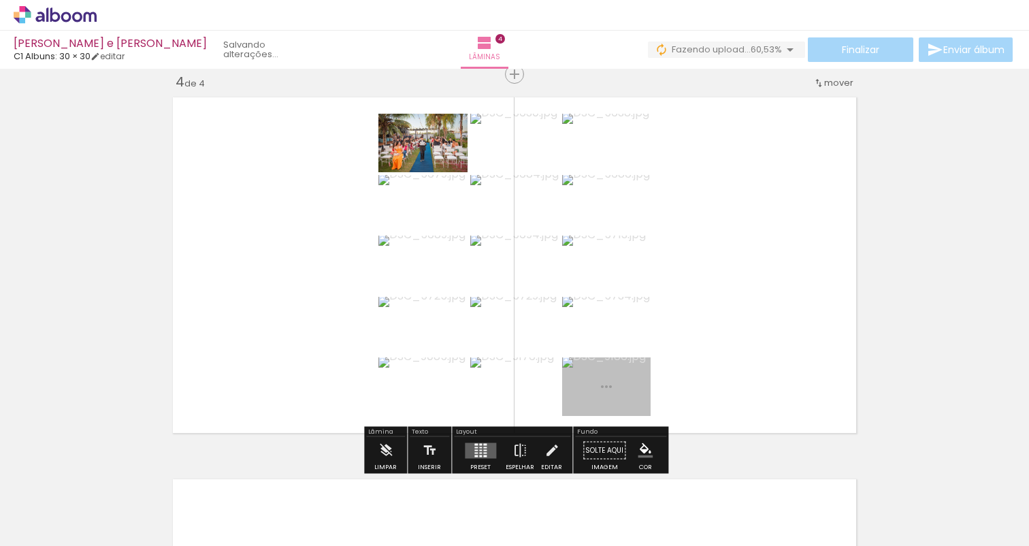
drag, startPoint x: 934, startPoint y: 465, endPoint x: 673, endPoint y: 306, distance: 305.5
click at [673, 306] on quentale-workspace at bounding box center [514, 273] width 1029 height 546
click at [465, 452] on quentale-layouter at bounding box center [480, 450] width 31 height 16
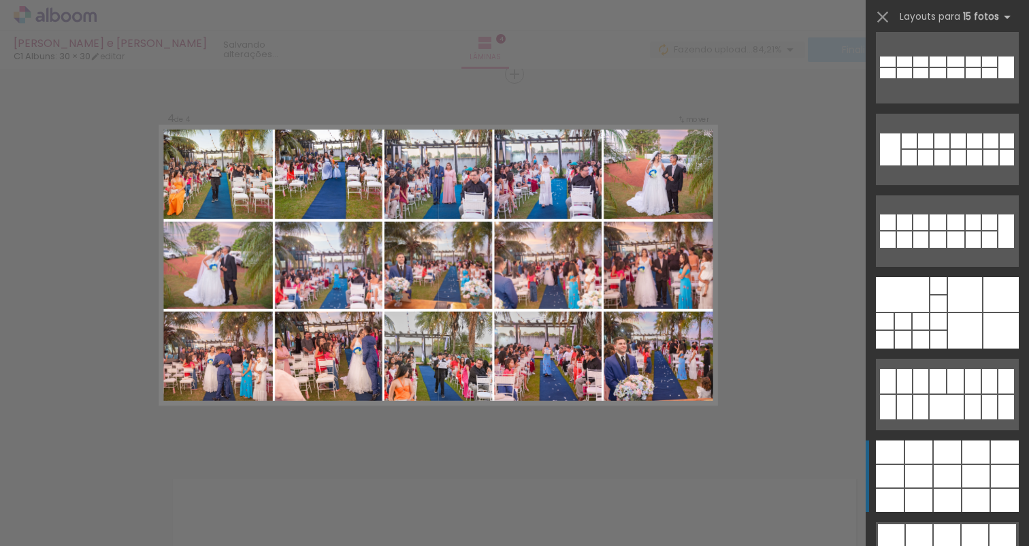
scroll to position [438, 0]
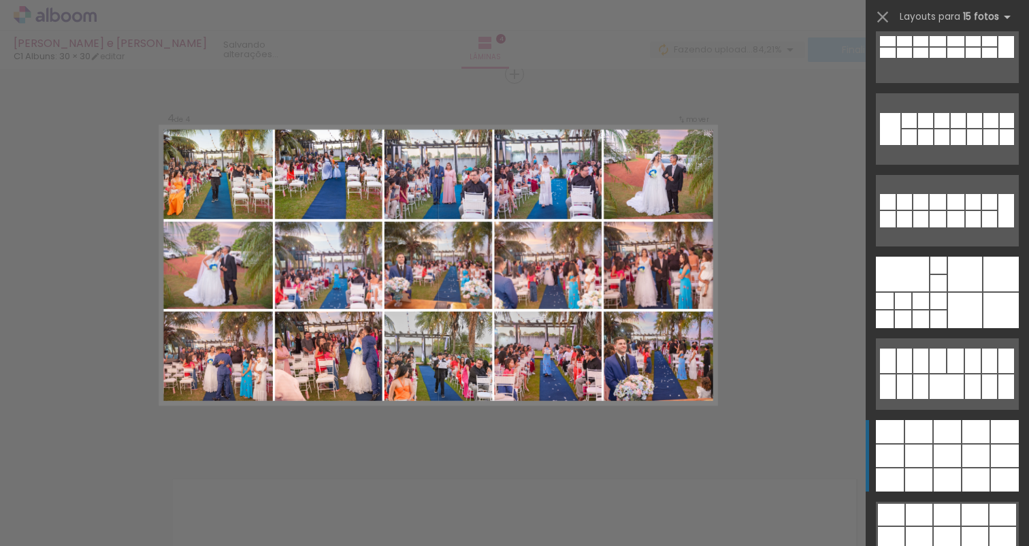
click at [947, 460] on div at bounding box center [947, 455] width 27 height 22
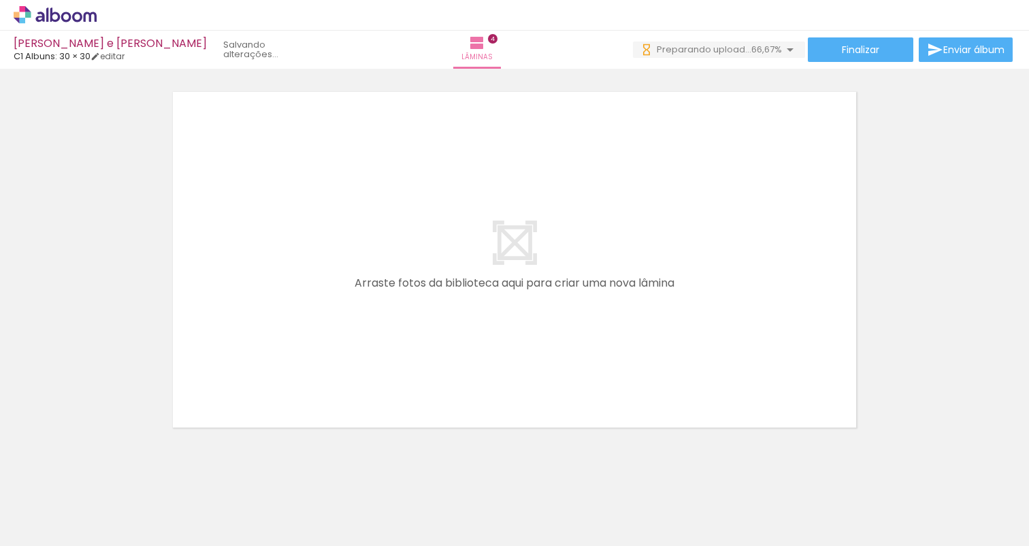
scroll to position [0, 2508]
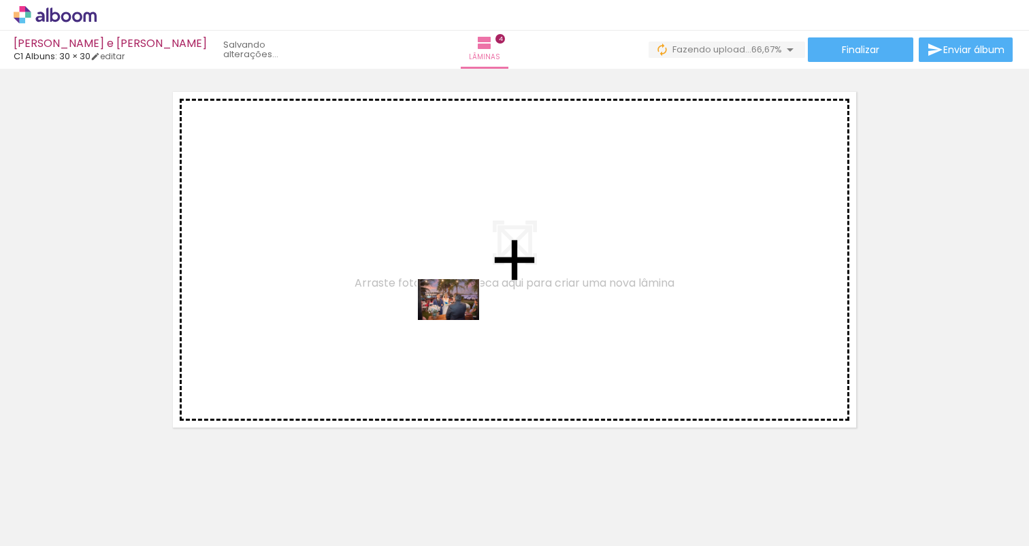
drag, startPoint x: 527, startPoint y: 504, endPoint x: 459, endPoint y: 319, distance: 197.5
click at [459, 319] on quentale-workspace at bounding box center [514, 273] width 1029 height 546
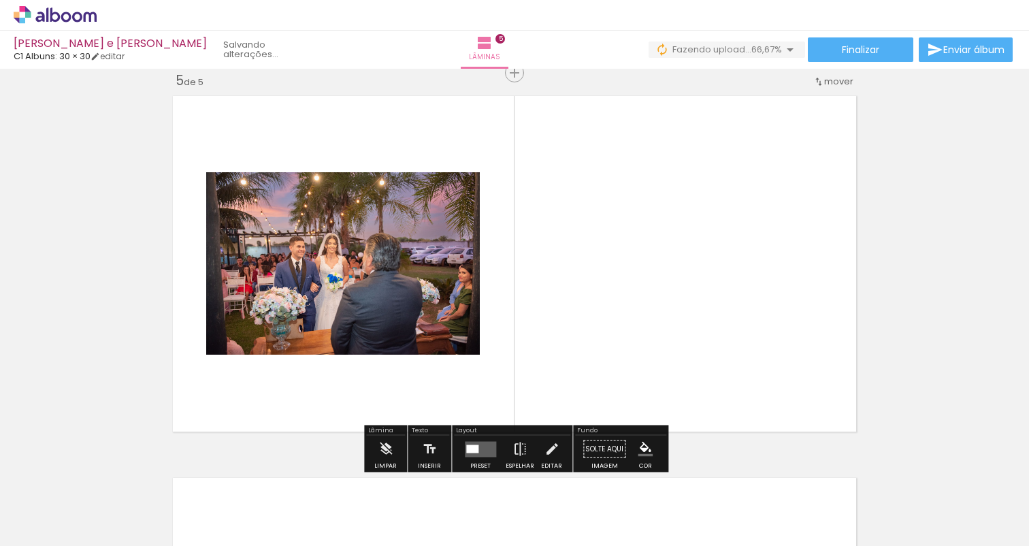
scroll to position [1544, 0]
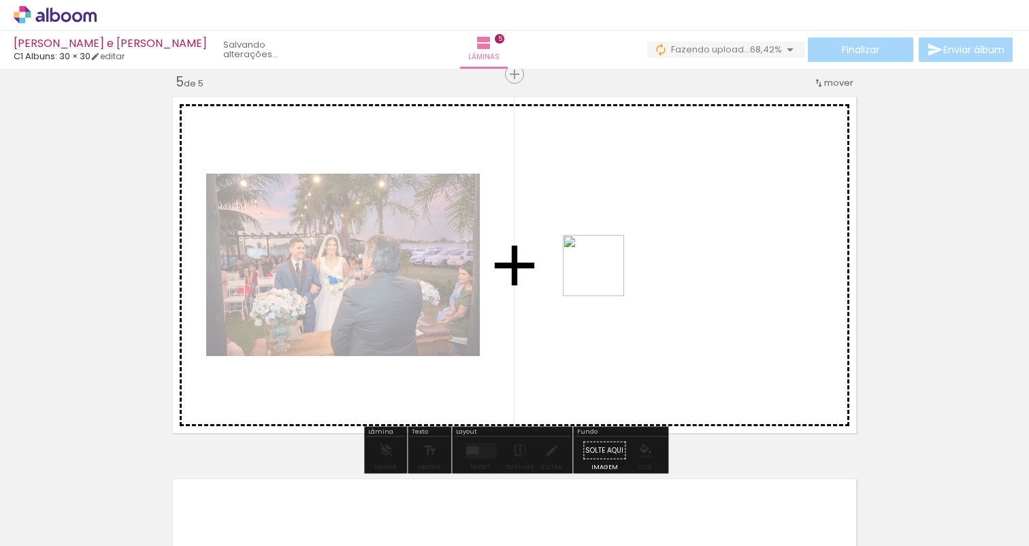
click at [604, 276] on quentale-workspace at bounding box center [514, 273] width 1029 height 546
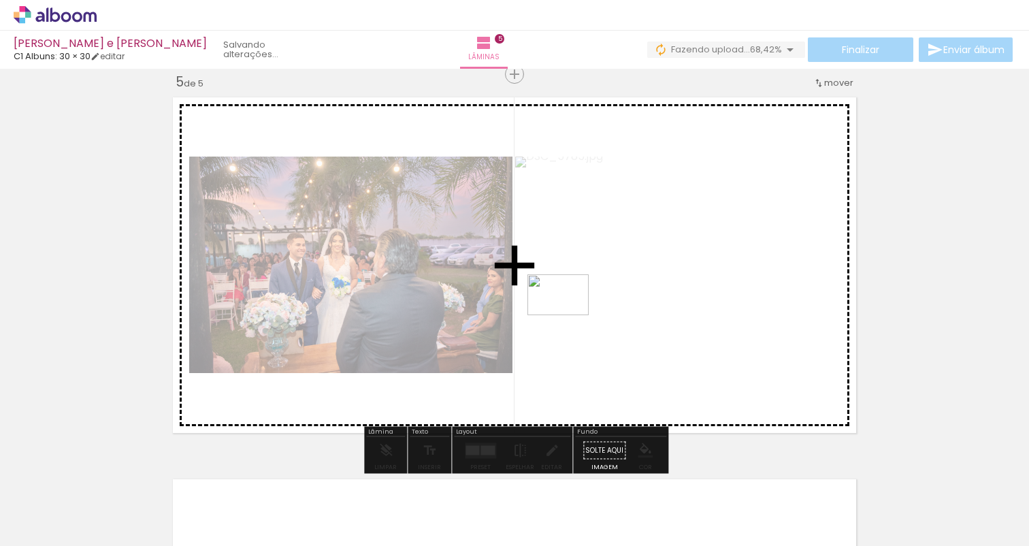
drag, startPoint x: 688, startPoint y: 509, endPoint x: 606, endPoint y: 398, distance: 137.8
click at [568, 315] on quentale-workspace at bounding box center [514, 273] width 1029 height 546
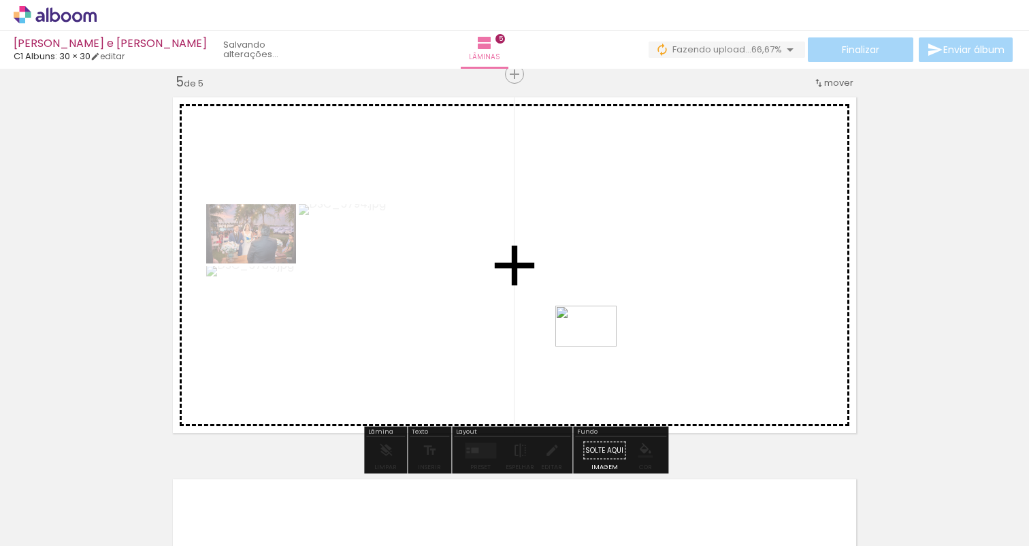
drag, startPoint x: 743, startPoint y: 500, endPoint x: 596, endPoint y: 346, distance: 212.3
click at [596, 346] on quentale-workspace at bounding box center [514, 273] width 1029 height 546
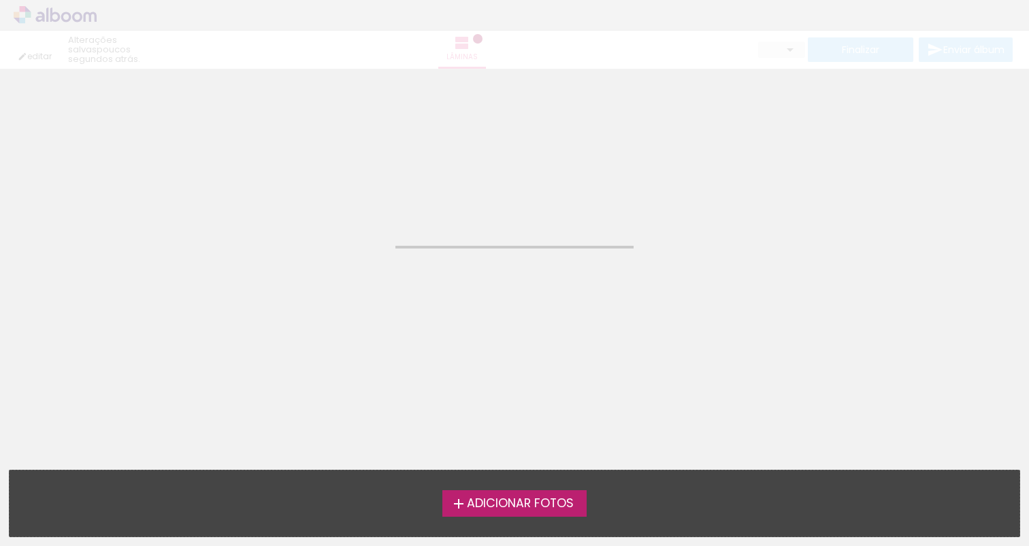
click at [847, 328] on neon-animated-pages "Confirmar Cancelar" at bounding box center [514, 307] width 1029 height 477
click at [553, 484] on div "Adicionar Fotos Solte suas fotos aqui..." at bounding box center [515, 503] width 1010 height 66
click at [542, 498] on span "Adicionar Fotos" at bounding box center [520, 504] width 107 height 12
click at [0, 0] on input "file" at bounding box center [0, 0] width 0 height 0
